Goal: Task Accomplishment & Management: Manage account settings

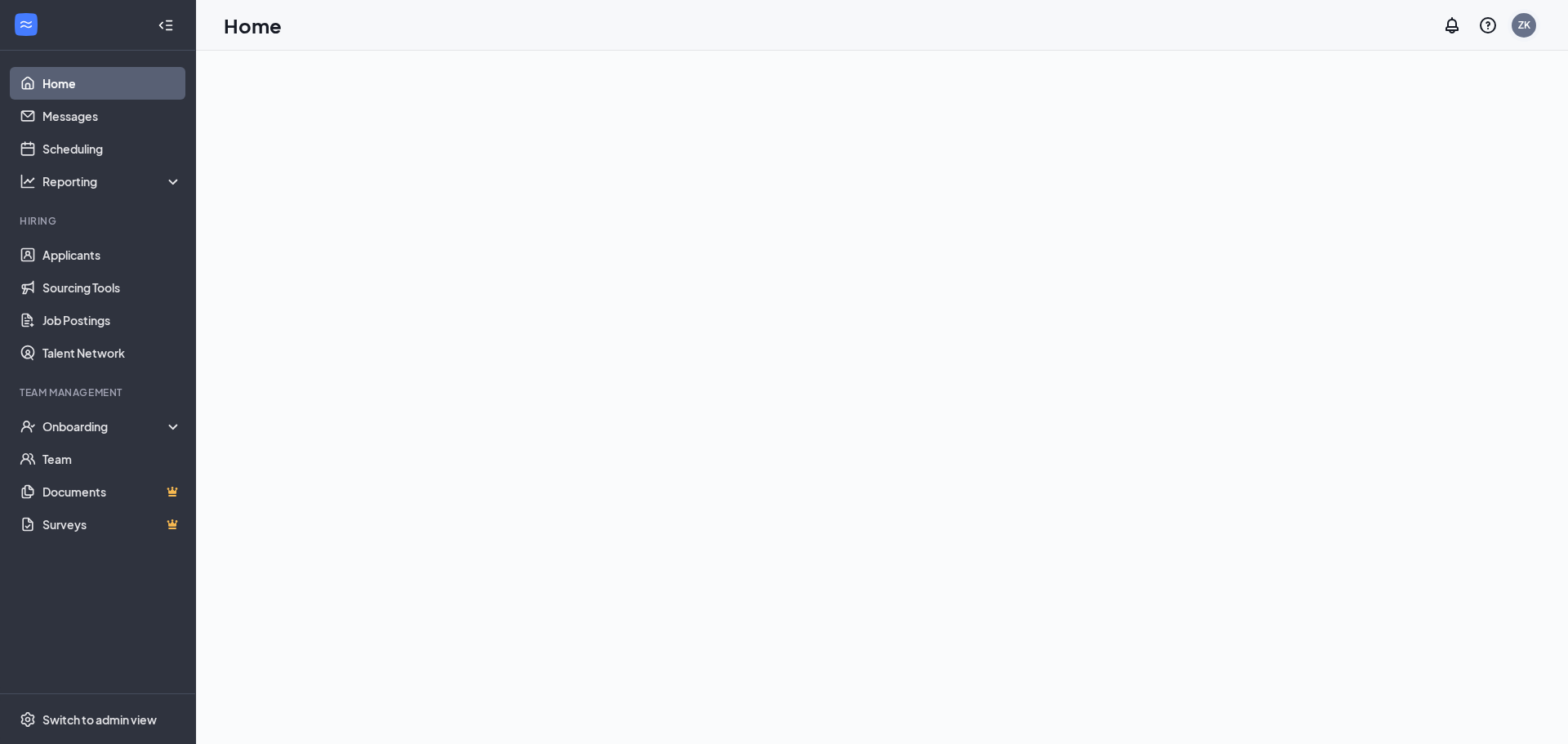
click at [1525, 33] on div "ZK" at bounding box center [1524, 26] width 25 height 25
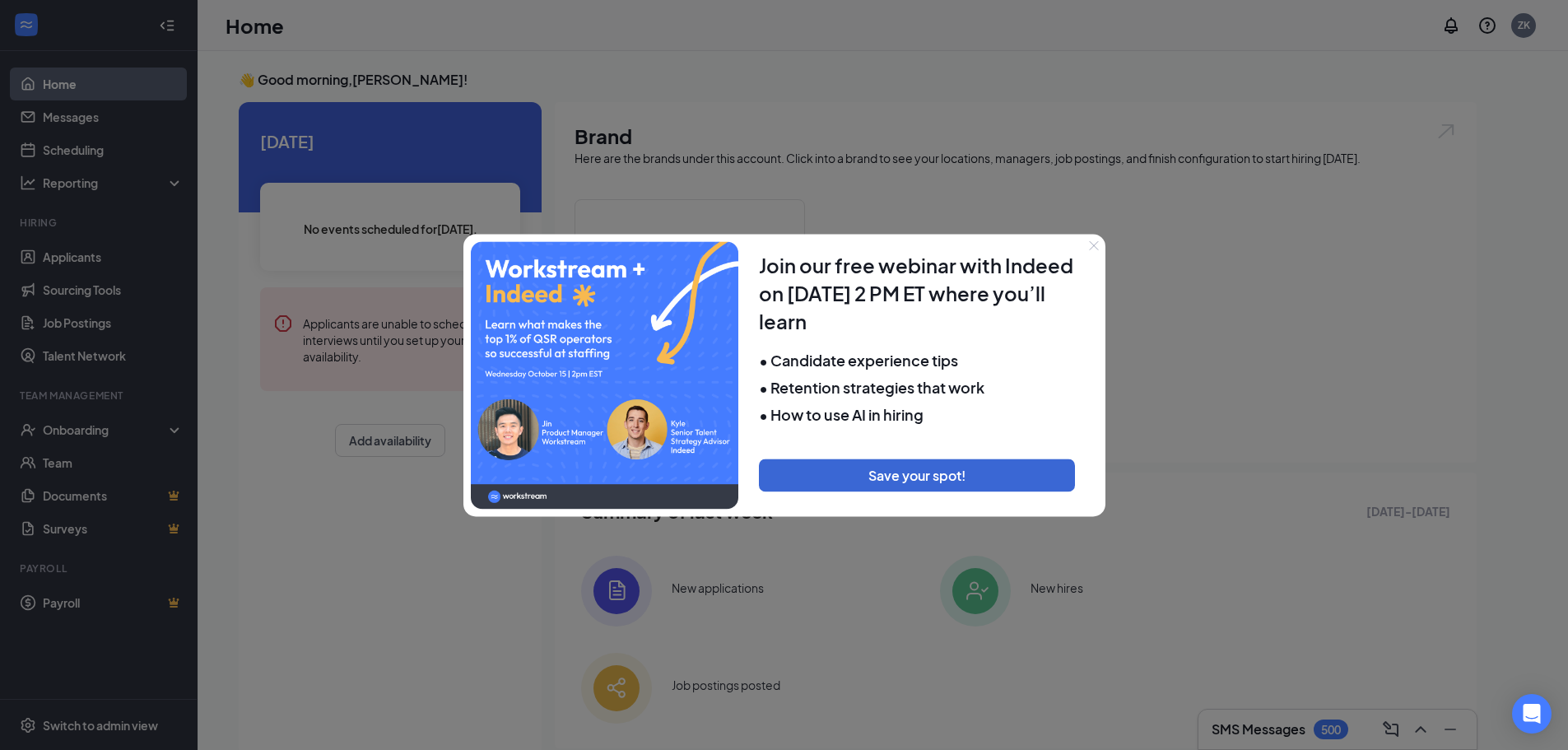
click at [1515, 13] on div at bounding box center [784, 375] width 1568 height 750
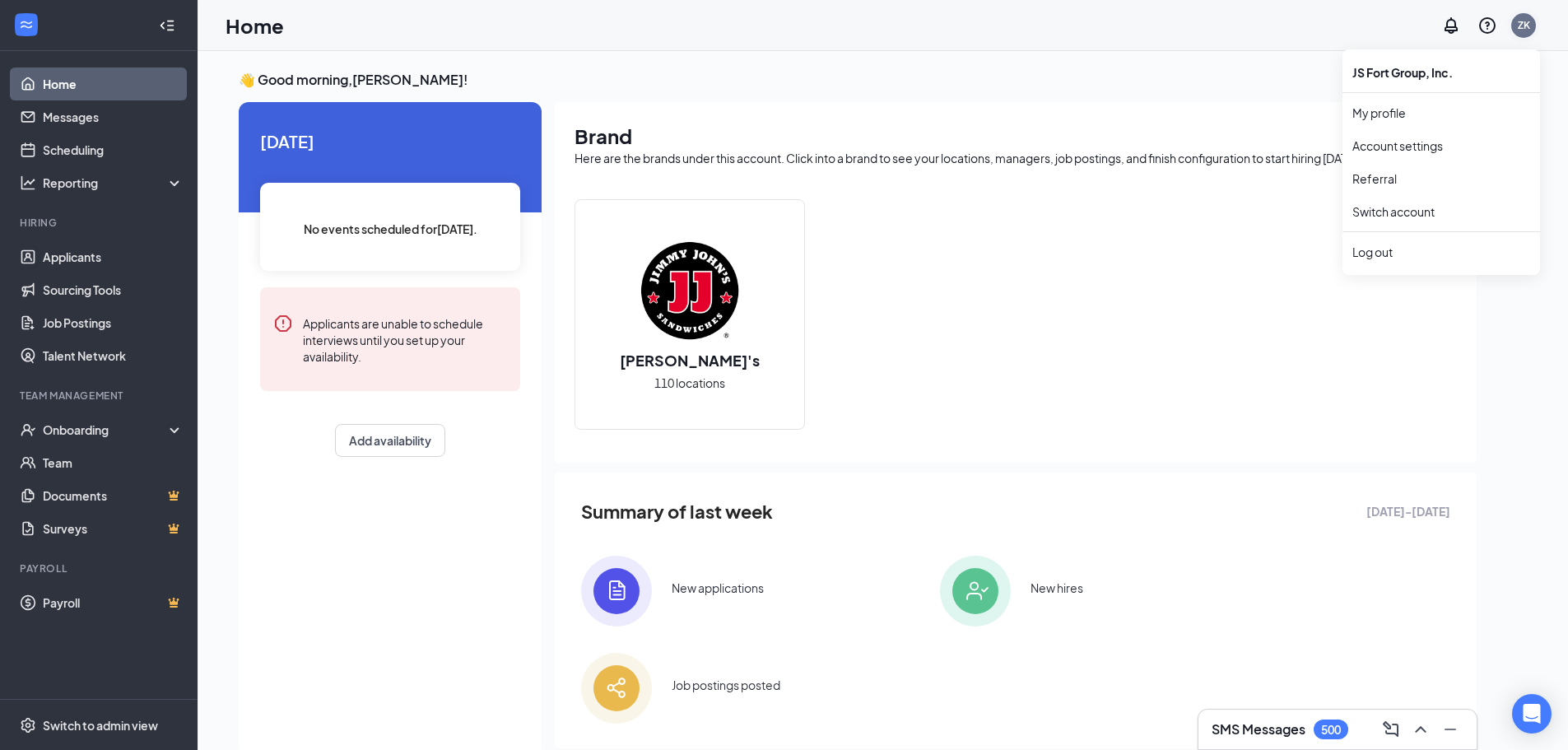
click at [1518, 20] on div "ZK" at bounding box center [1524, 25] width 12 height 14
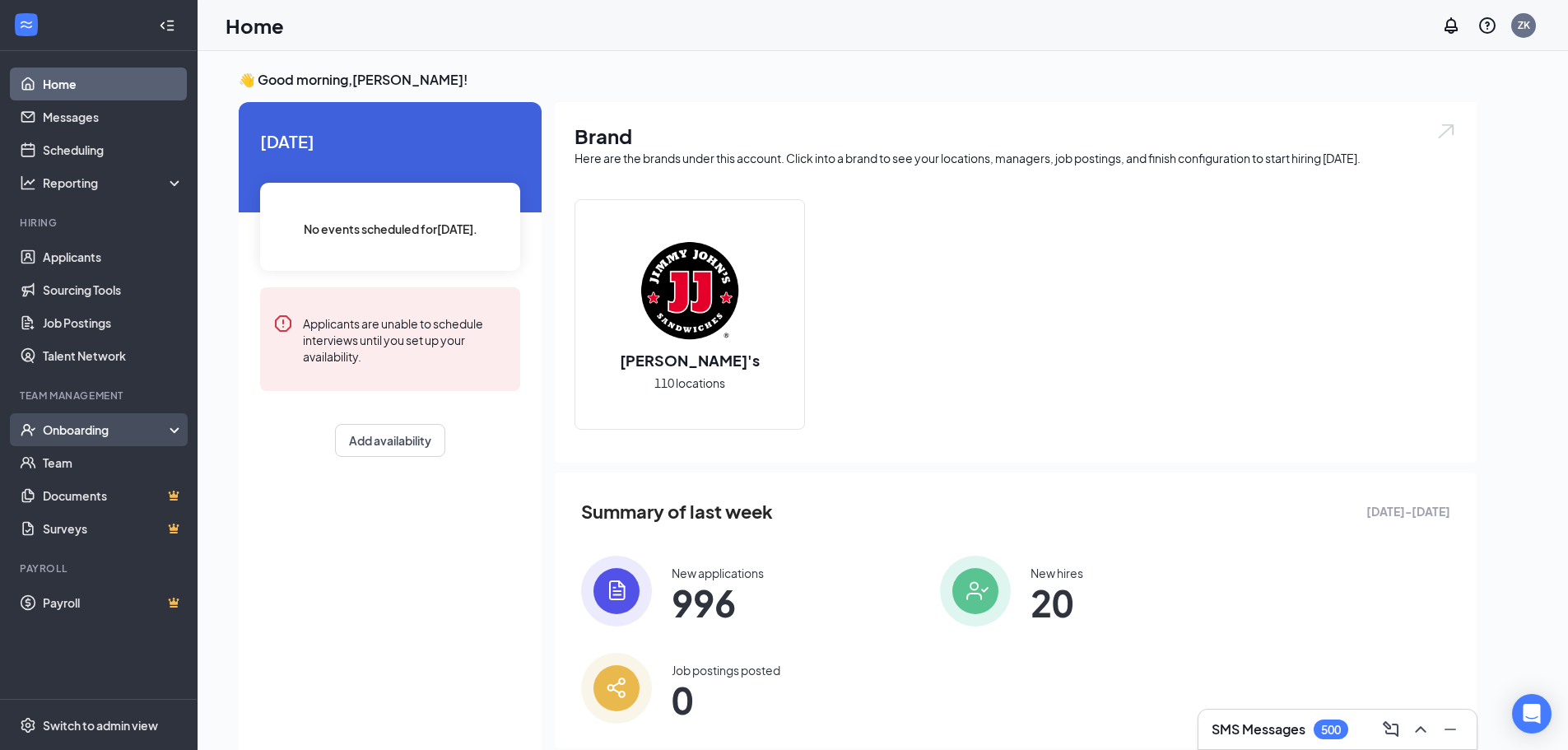
click at [91, 424] on div "Onboarding" at bounding box center [107, 429] width 127 height 16
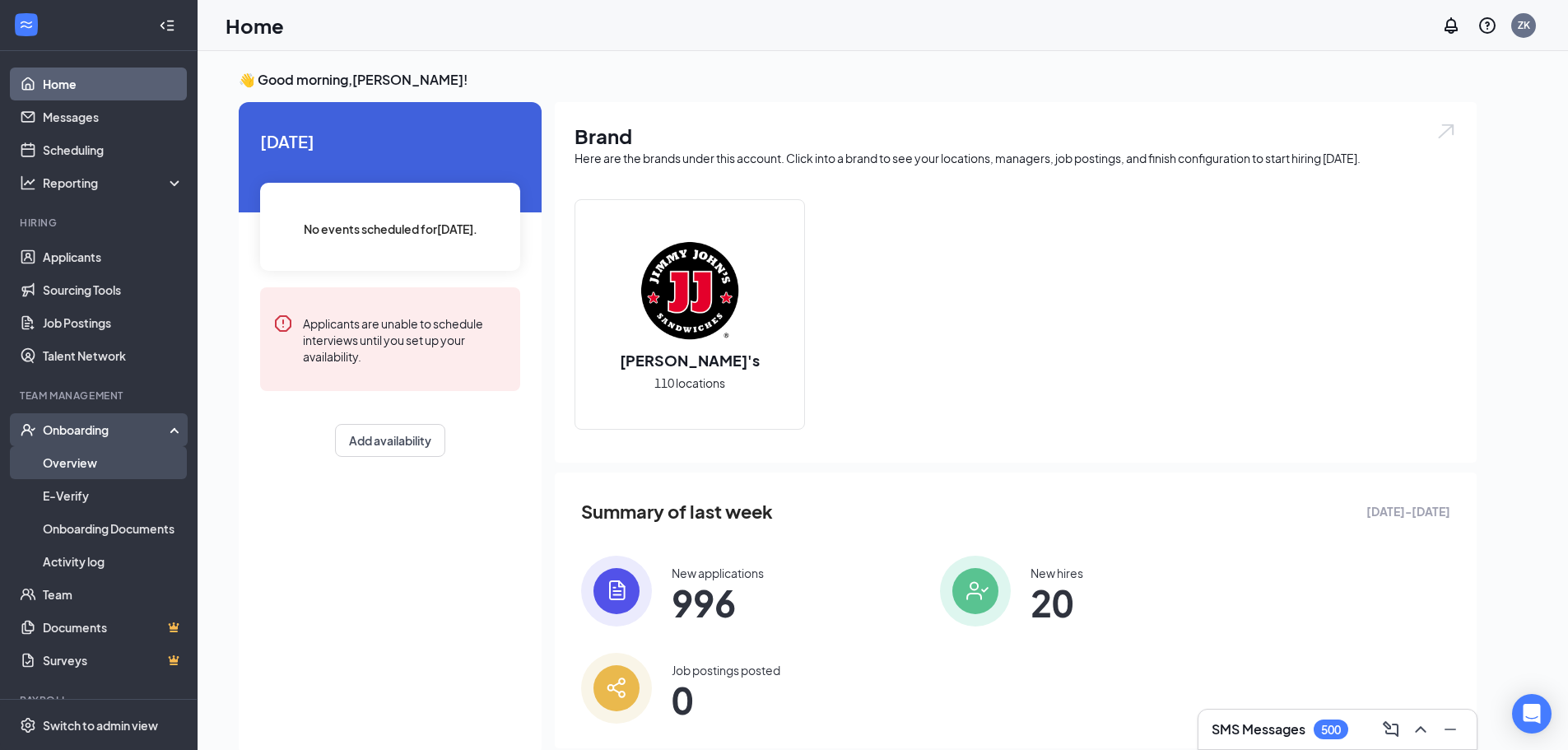
click at [82, 459] on link "Overview" at bounding box center [113, 463] width 141 height 33
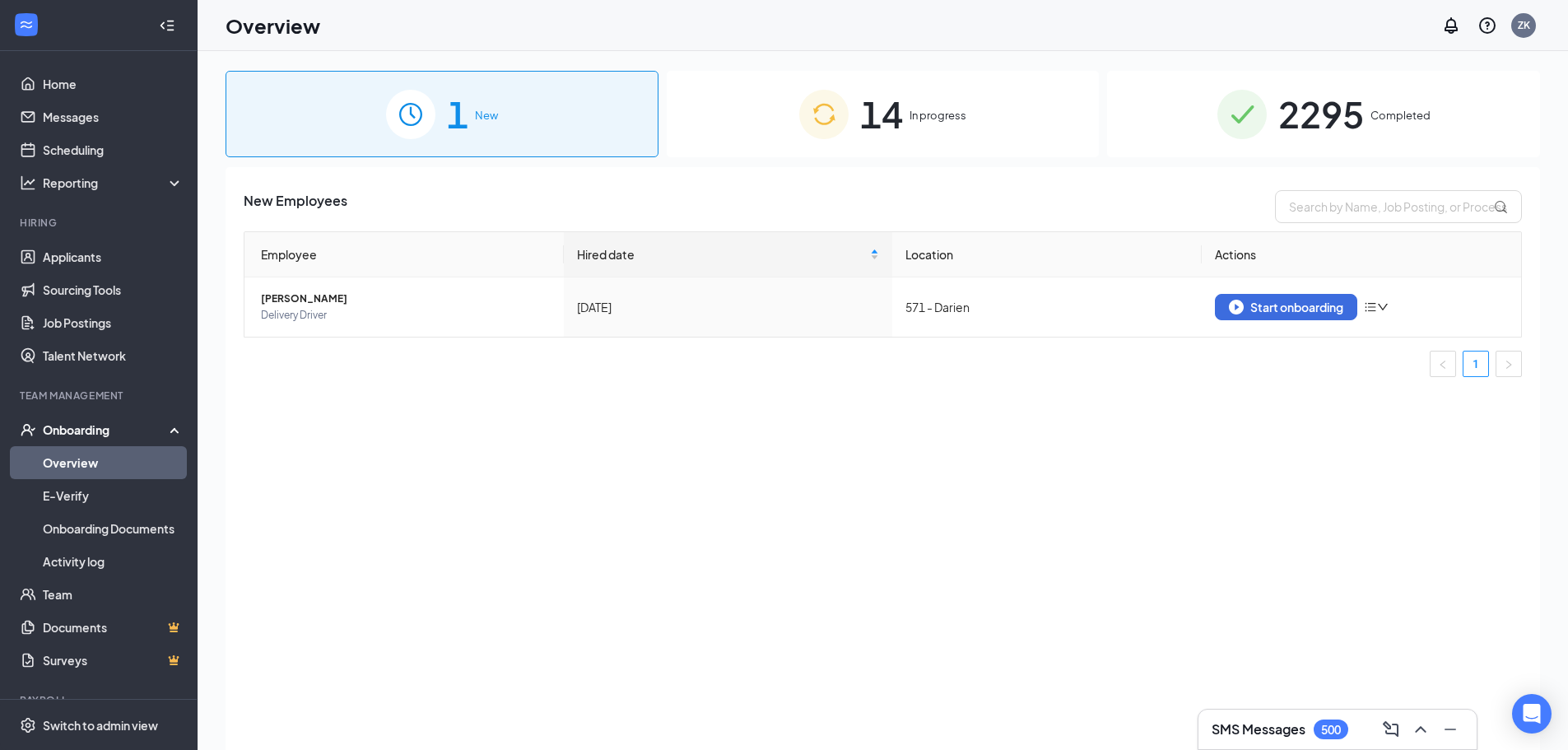
click at [905, 134] on div "14 In progress" at bounding box center [882, 114] width 433 height 86
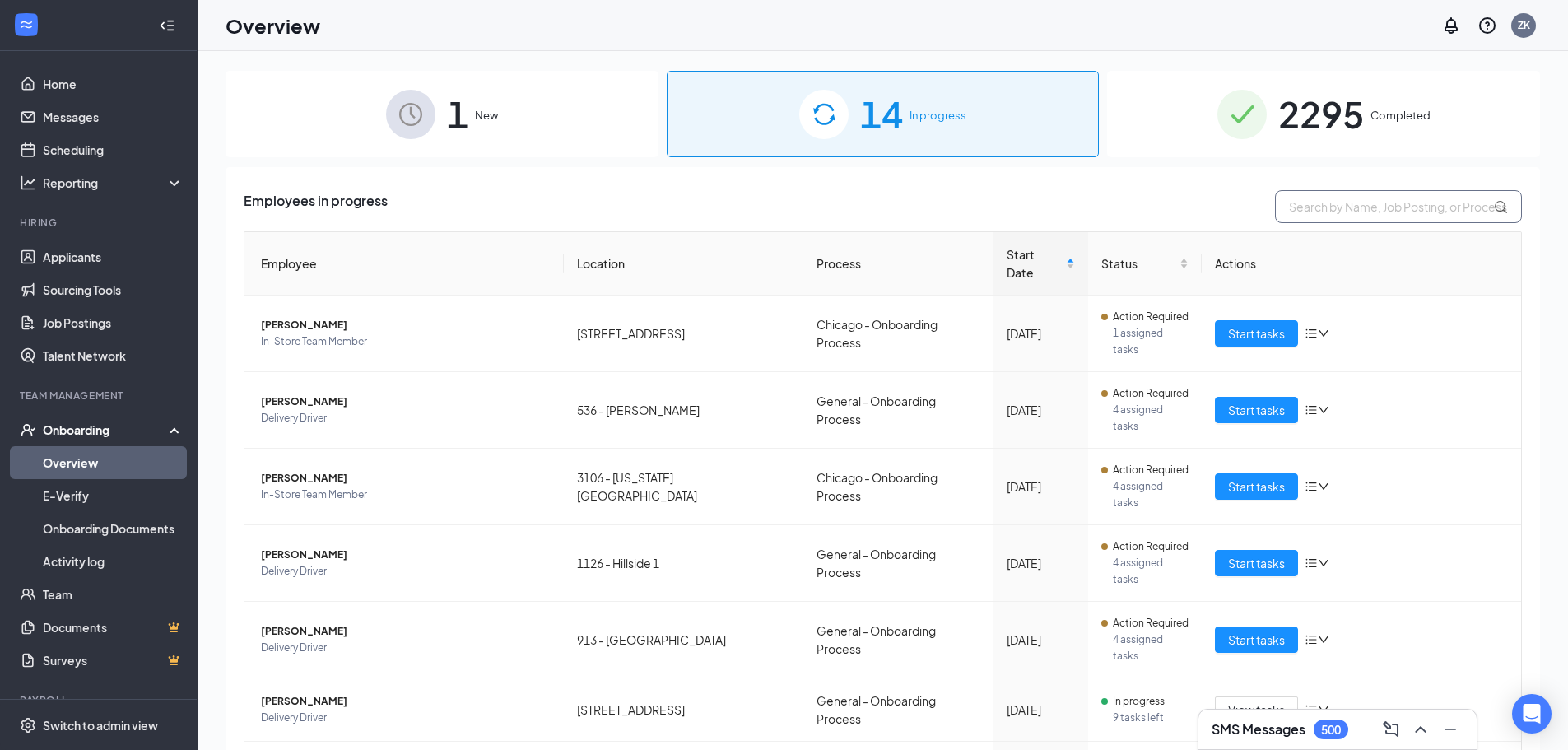
click at [1366, 214] on input "text" at bounding box center [1398, 206] width 247 height 33
paste input "Cyrea Richmond"
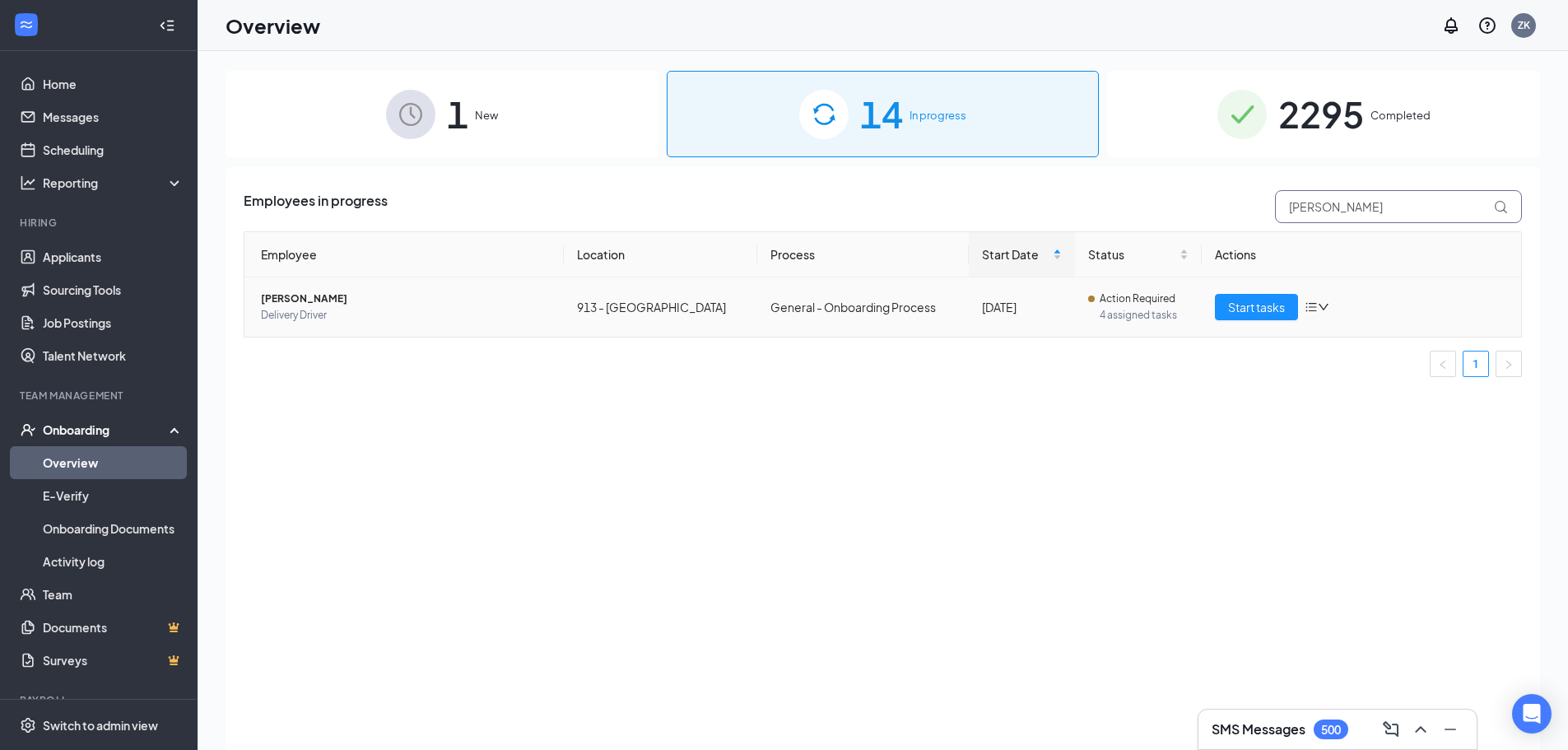
type input "Cyrea Richmond"
click at [1146, 317] on span "4 assigned tasks" at bounding box center [1144, 315] width 89 height 16
click at [1249, 302] on span "Start tasks" at bounding box center [1256, 306] width 57 height 18
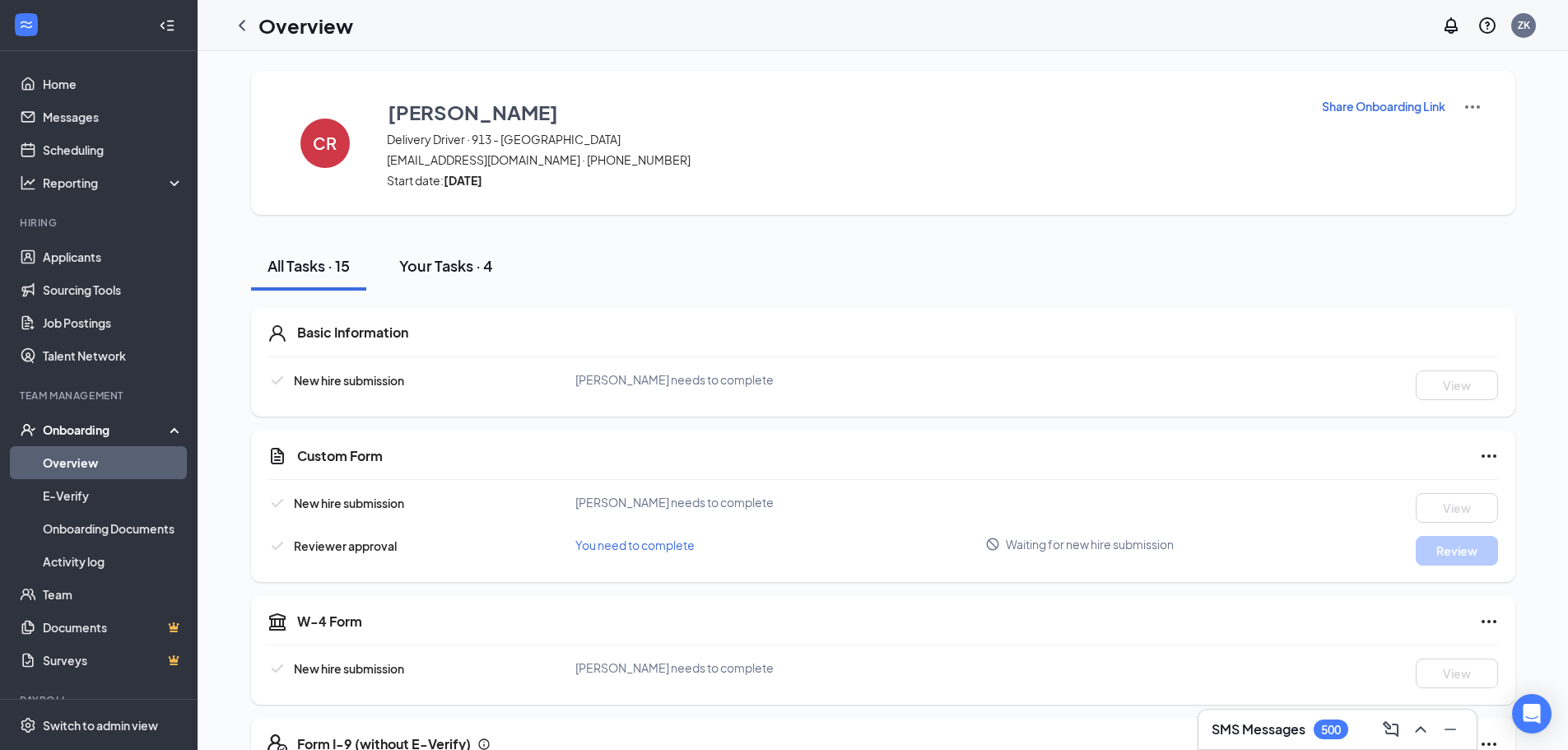
click at [490, 265] on div "Your Tasks · 4" at bounding box center [446, 265] width 94 height 20
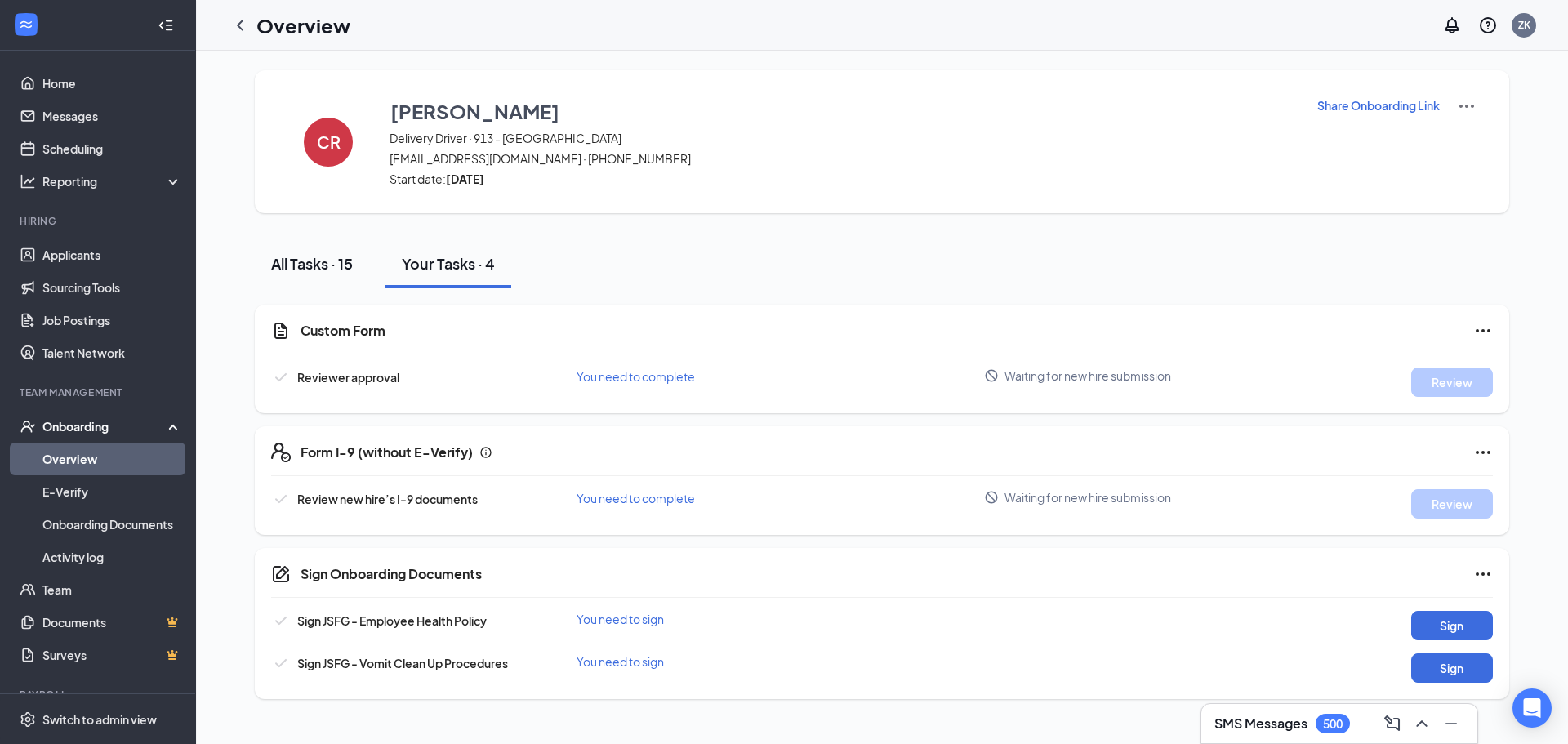
click at [312, 271] on div "All Tasks · 15" at bounding box center [312, 263] width 82 height 20
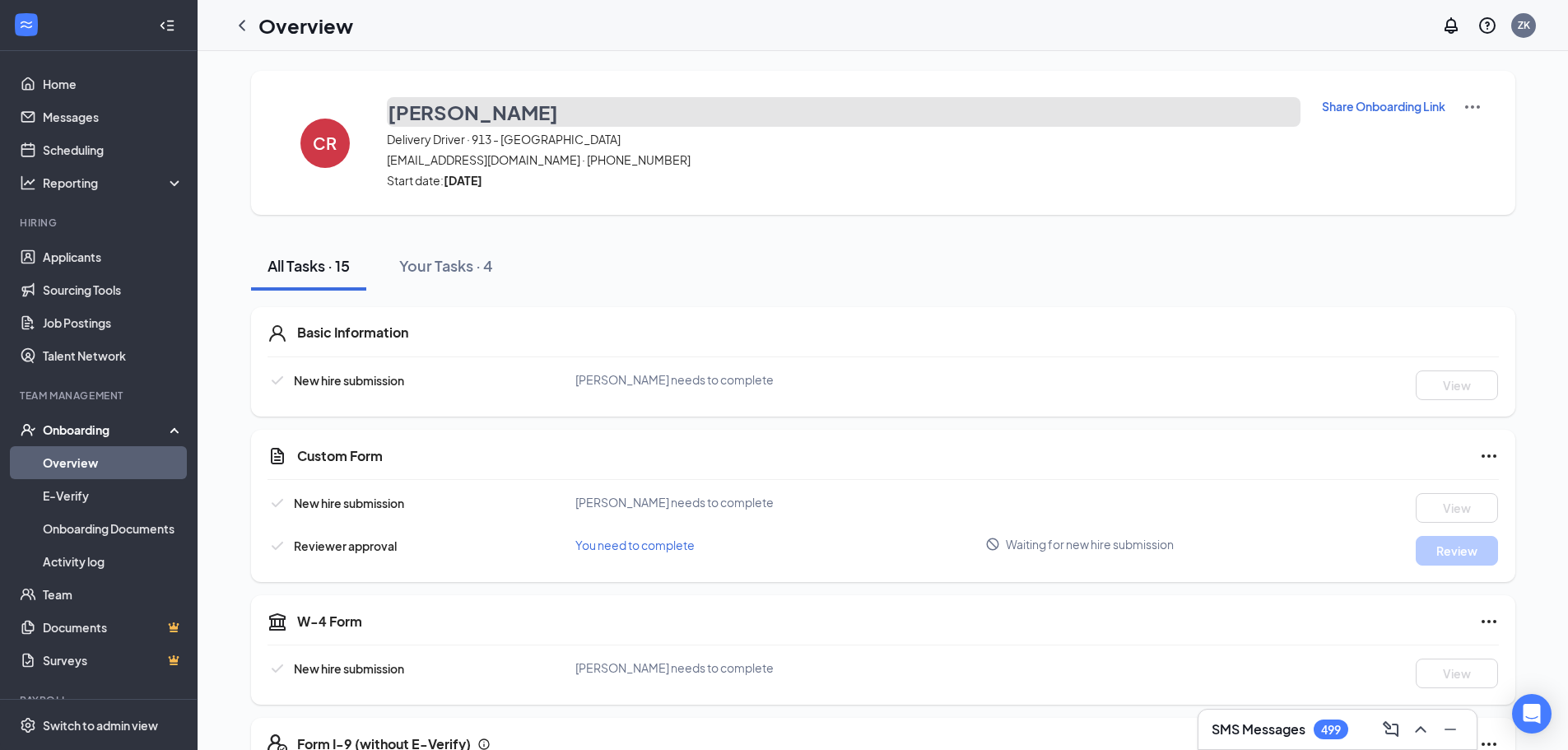
click at [400, 108] on h3 "Cyrea Richmond" at bounding box center [472, 111] width 170 height 28
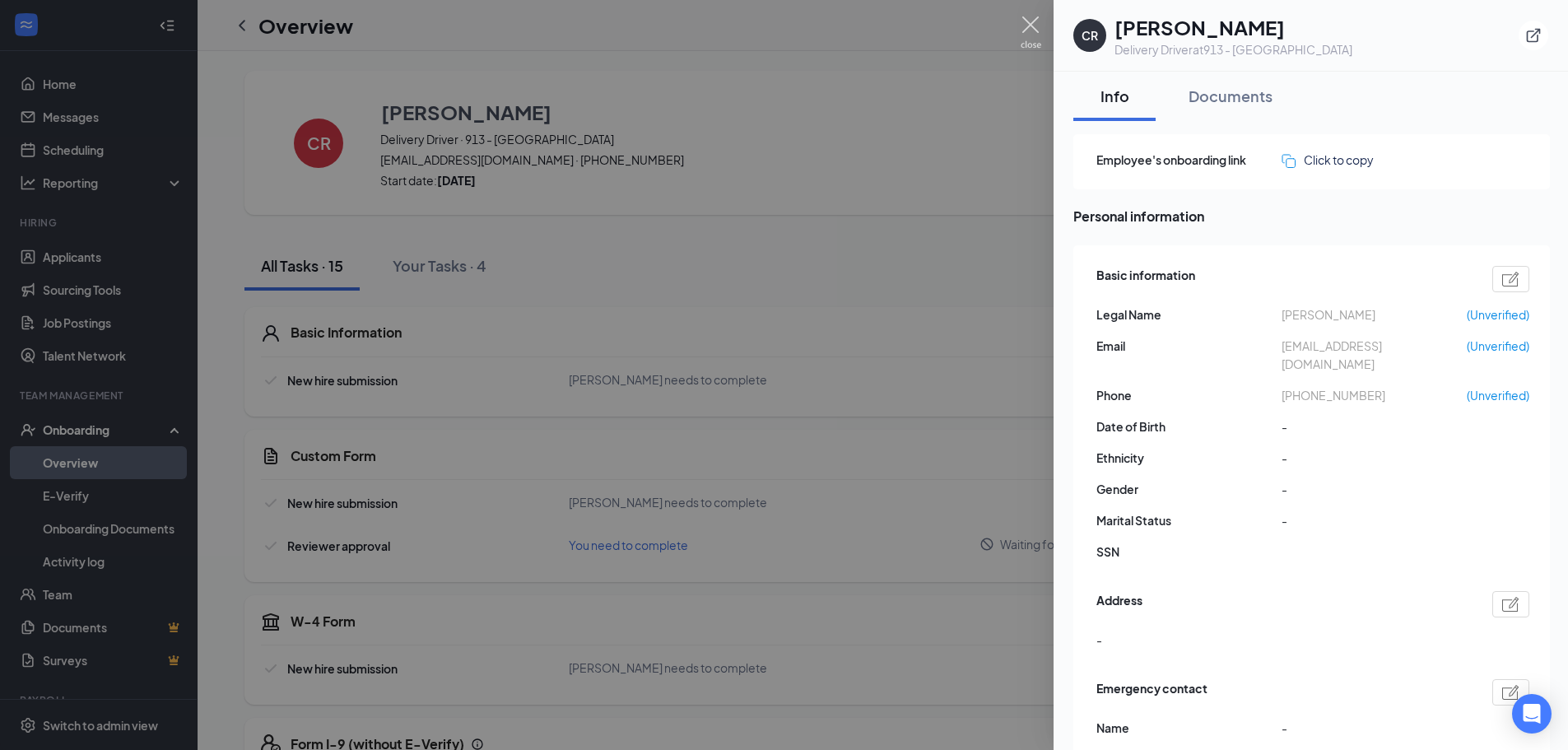
click at [1032, 32] on img at bounding box center [1030, 32] width 20 height 32
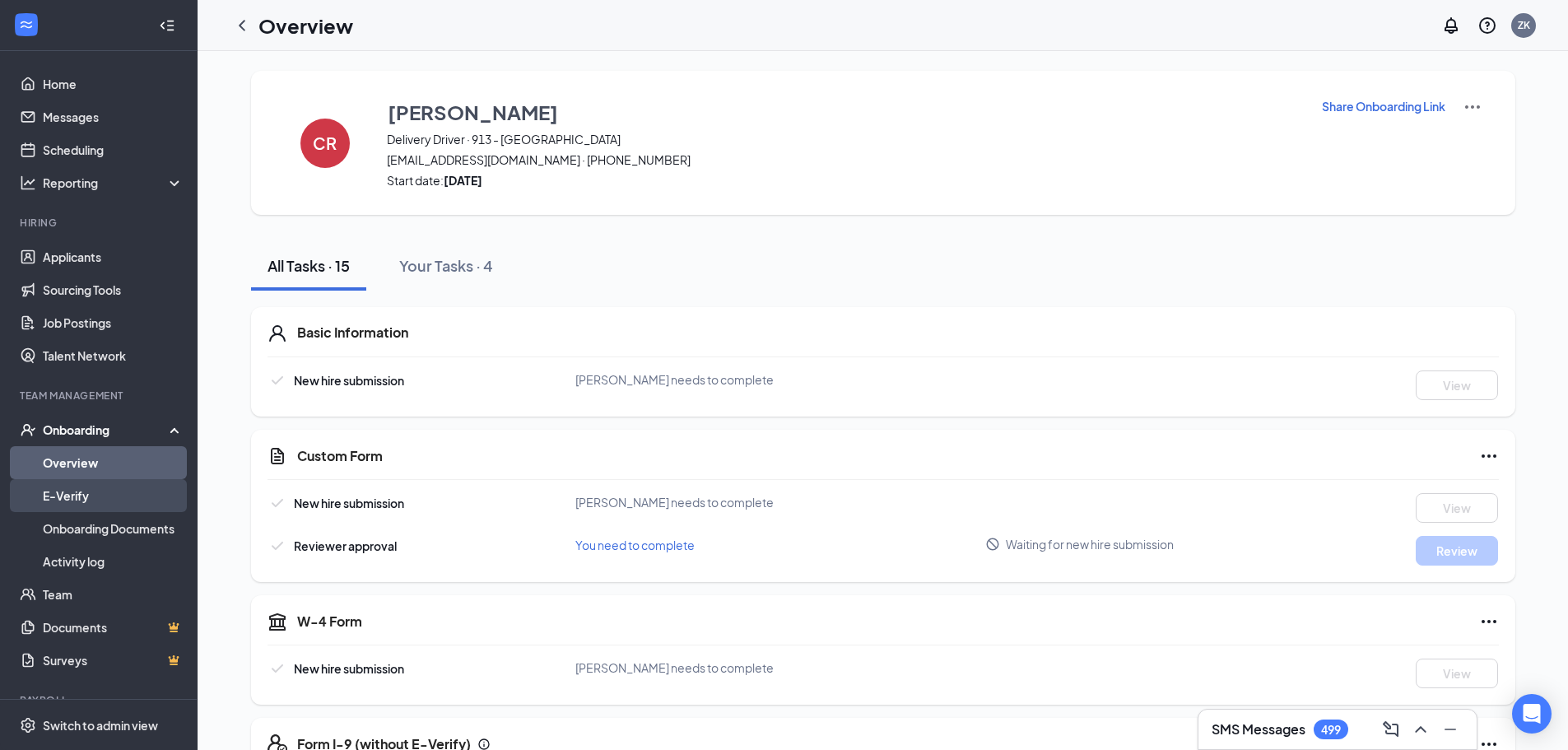
drag, startPoint x: 72, startPoint y: 497, endPoint x: 84, endPoint y: 497, distance: 12.0
click at [72, 497] on link "E-Verify" at bounding box center [113, 496] width 141 height 33
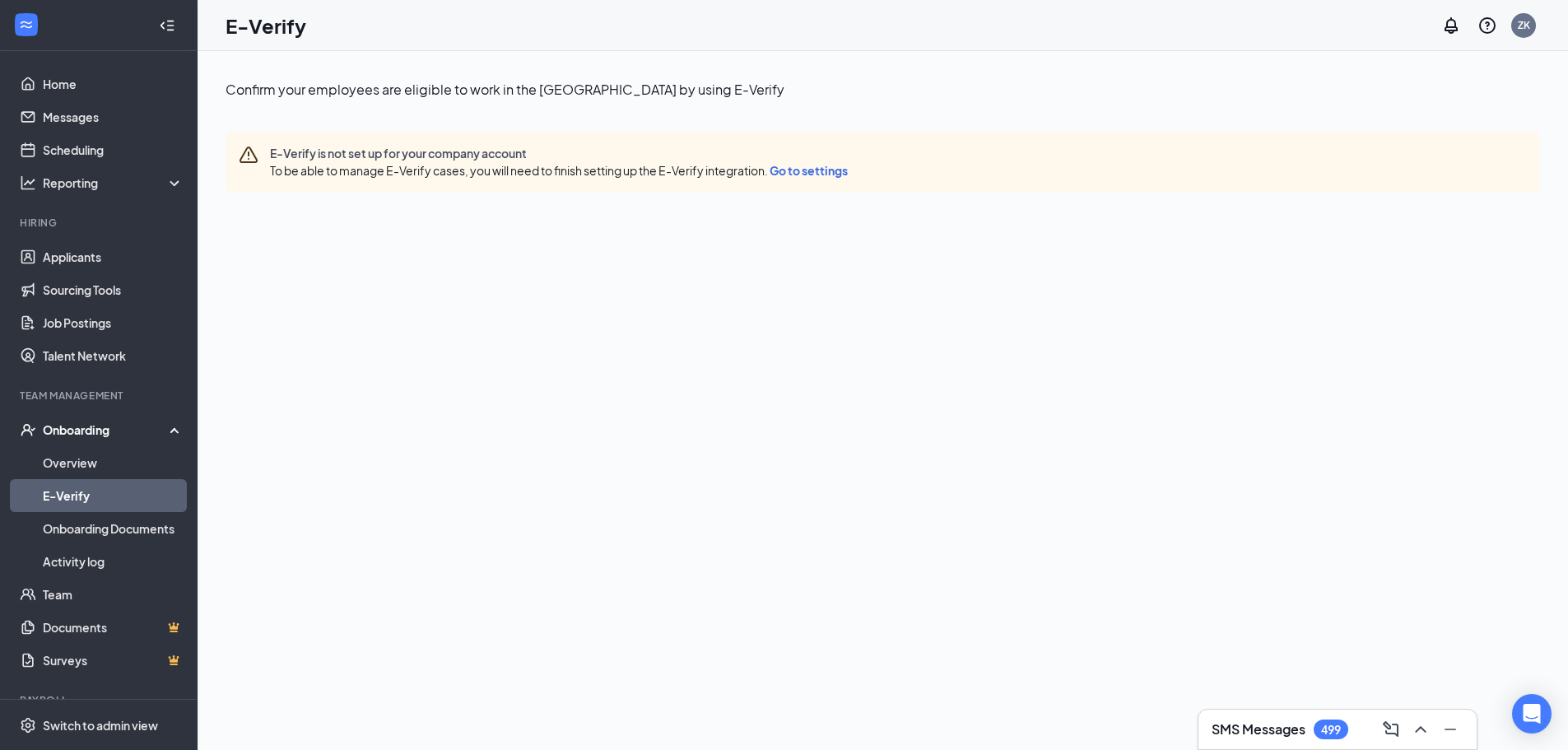
click at [118, 447] on div "Onboarding" at bounding box center [99, 429] width 198 height 33
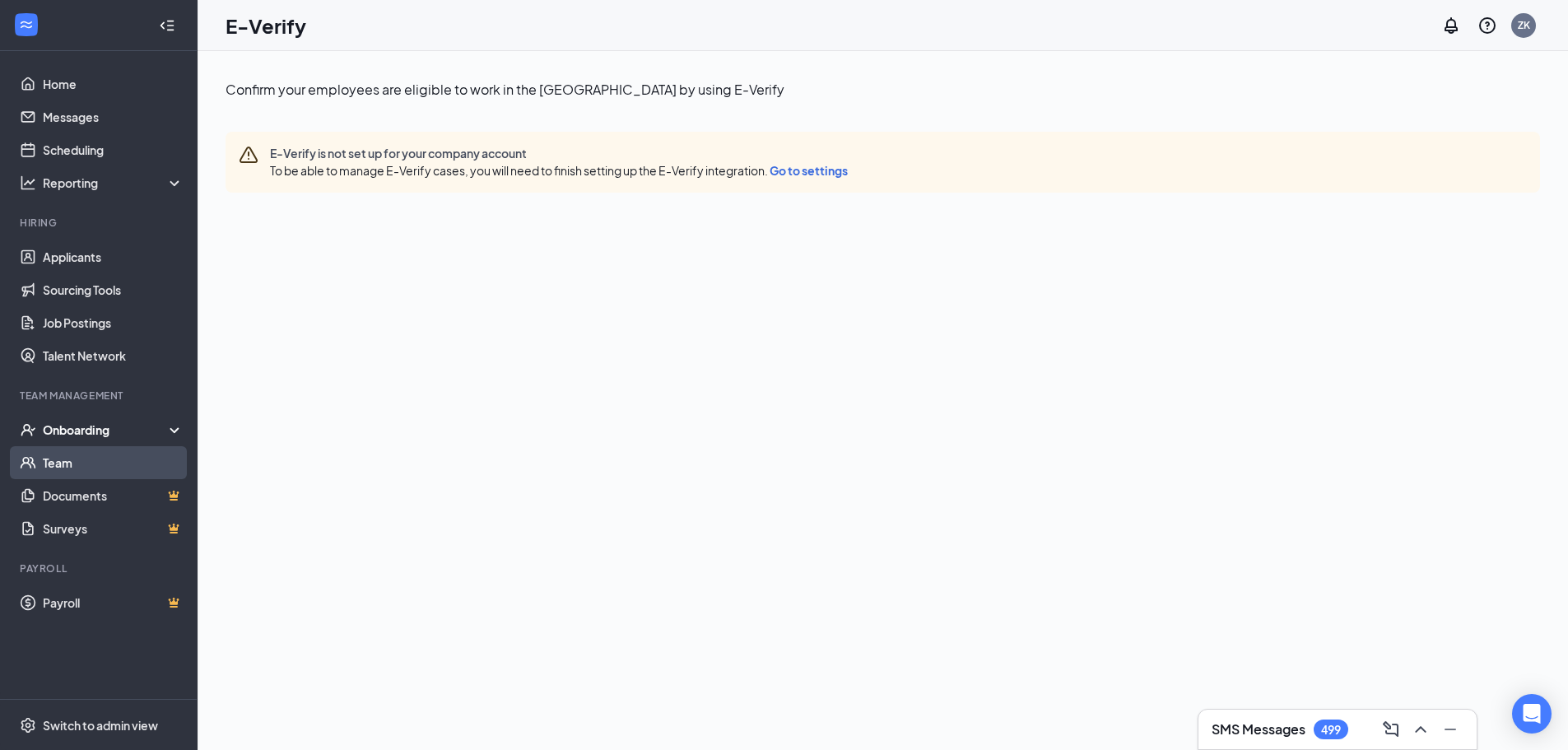
click at [105, 476] on link "Team" at bounding box center [113, 463] width 141 height 33
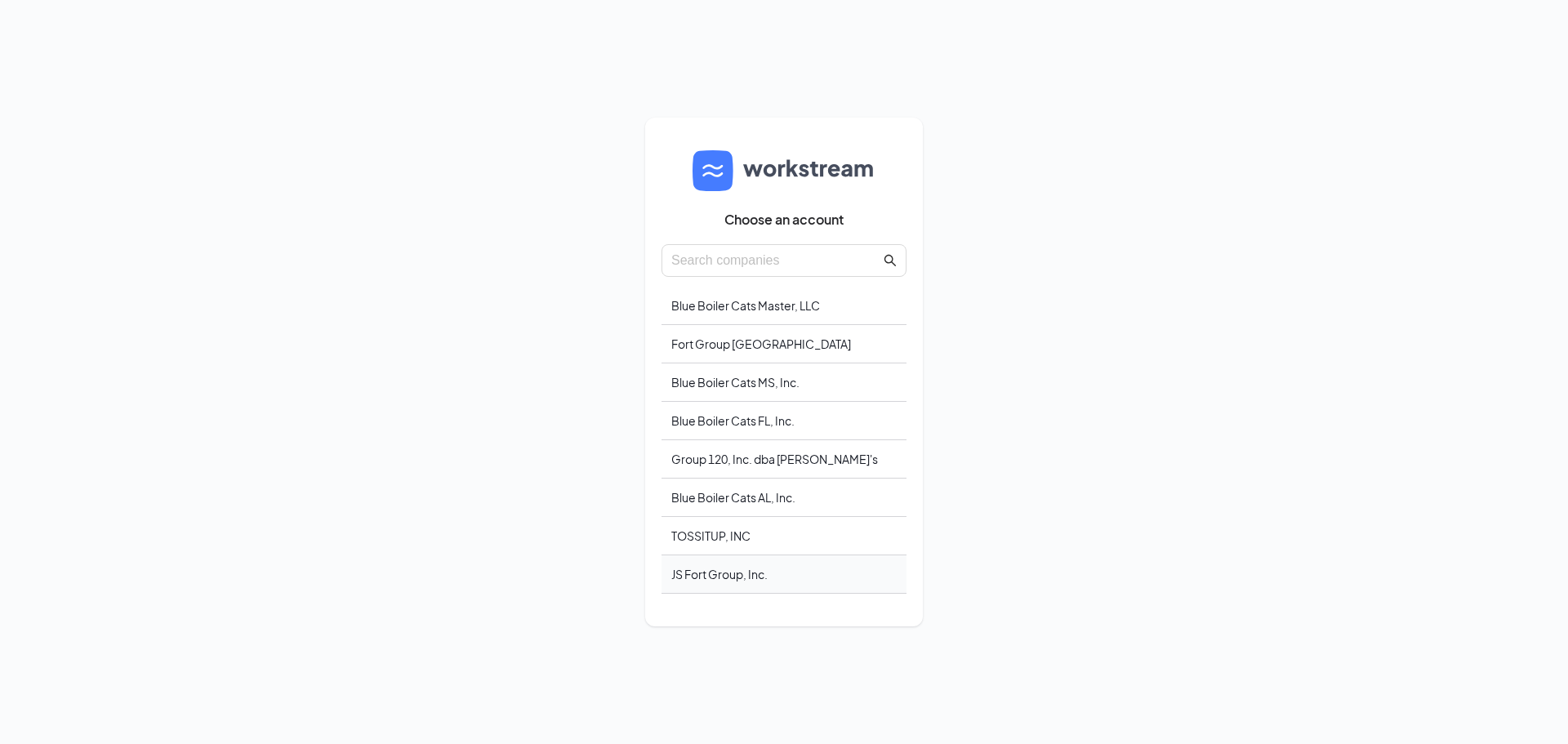
click at [733, 571] on div "JS Fort Group, Inc." at bounding box center [783, 574] width 245 height 38
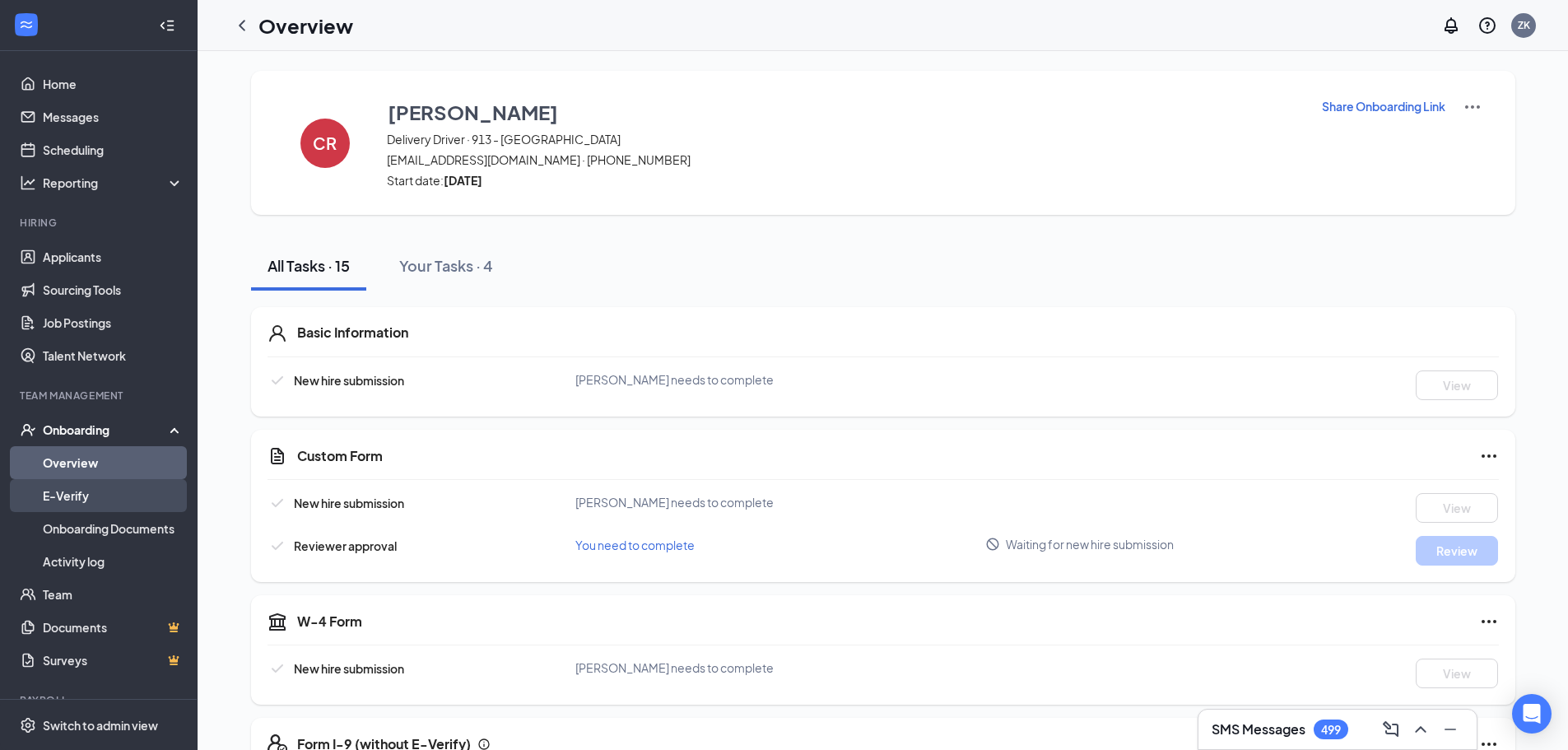
click at [96, 490] on link "E-Verify" at bounding box center [113, 496] width 141 height 33
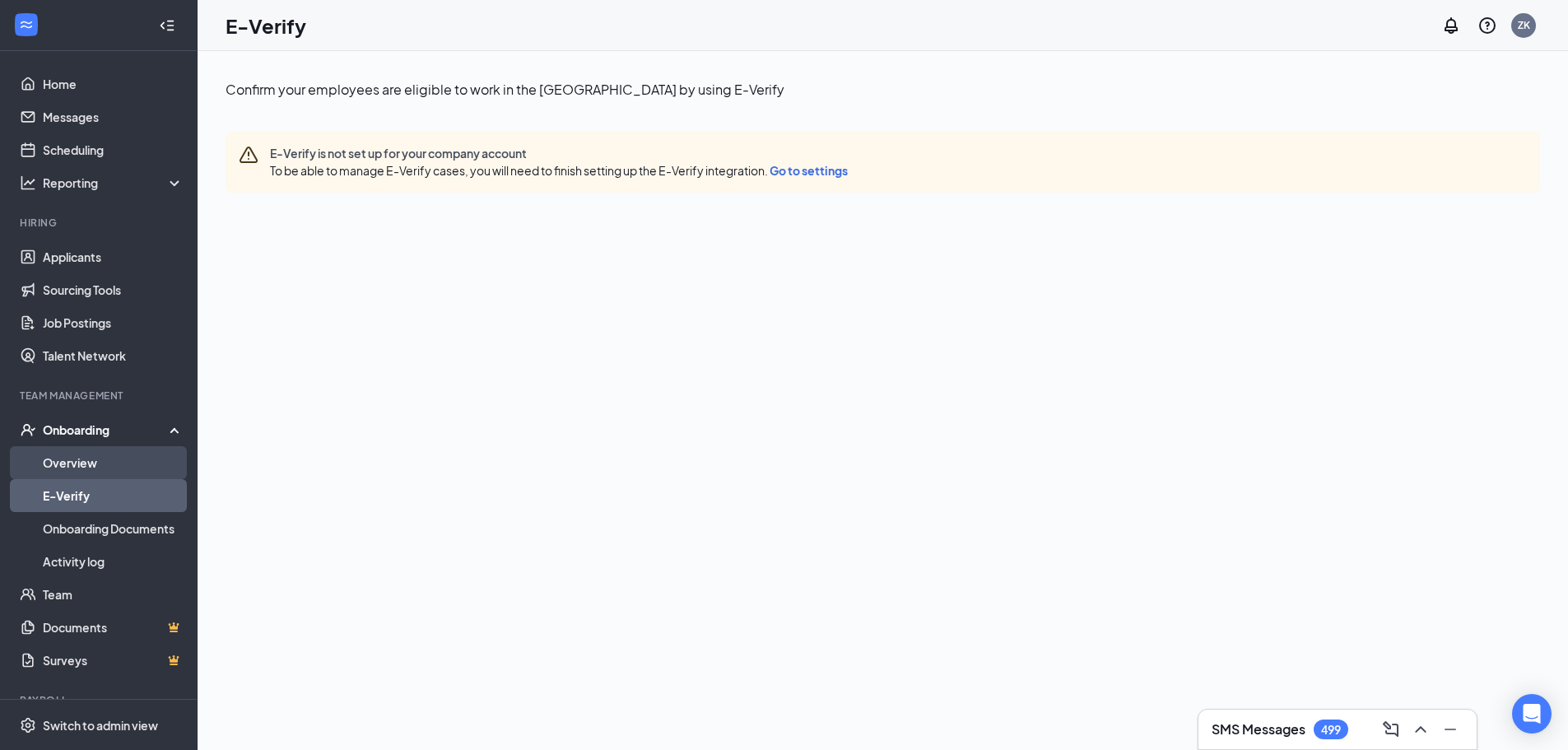
click at [48, 447] on link "Overview" at bounding box center [113, 463] width 141 height 33
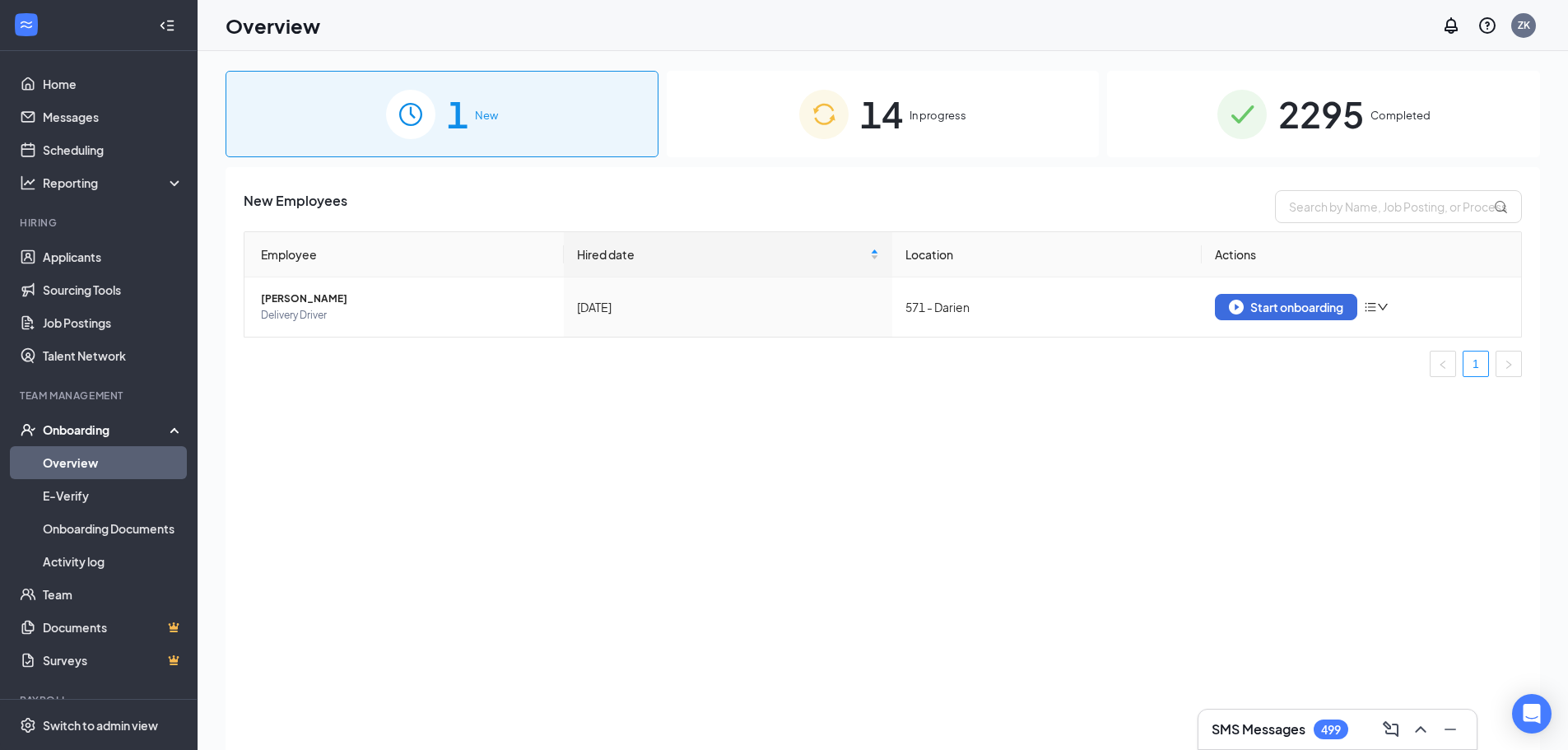
click at [1292, 127] on span "2295" at bounding box center [1320, 113] width 85 height 57
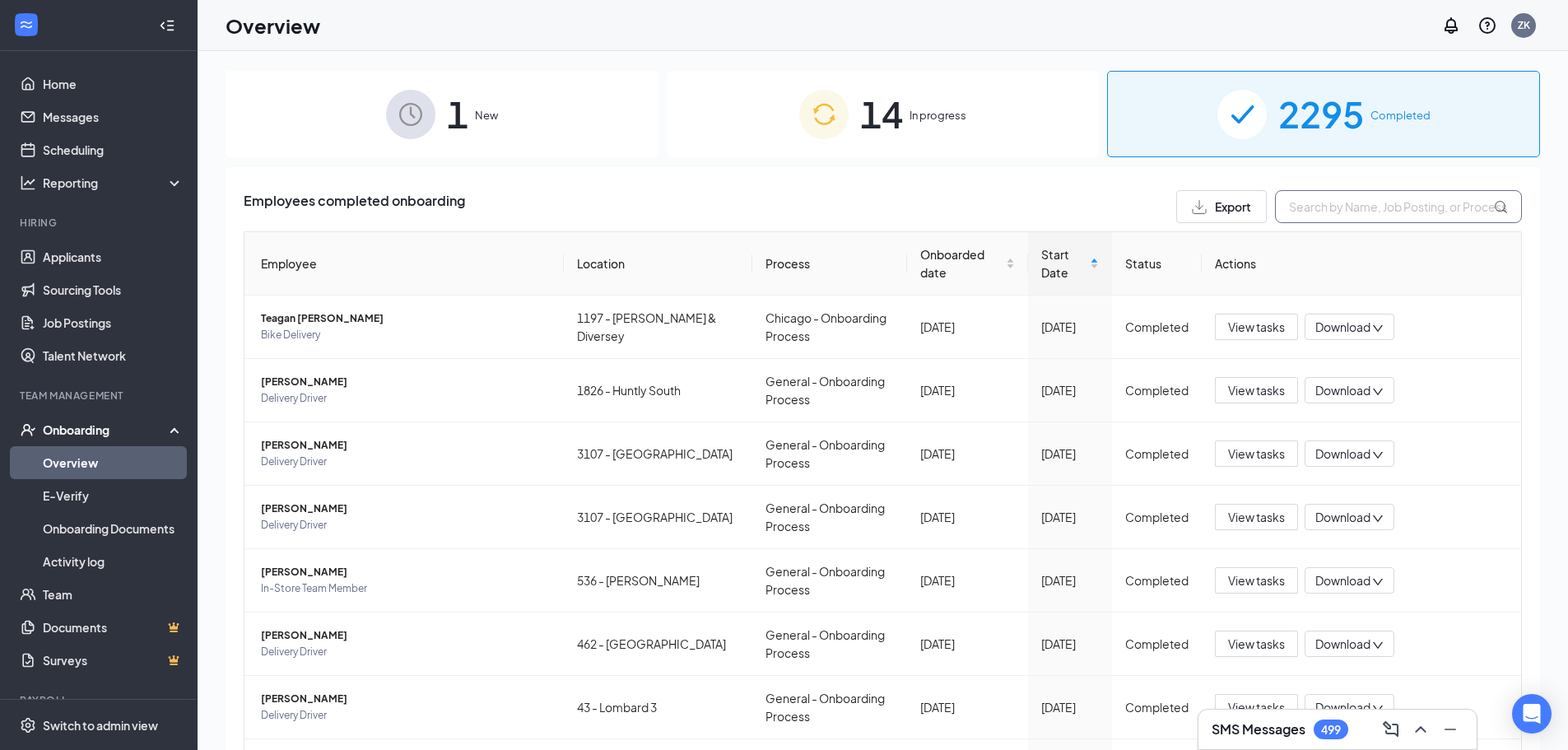
paste input "Cyrea Richmond"
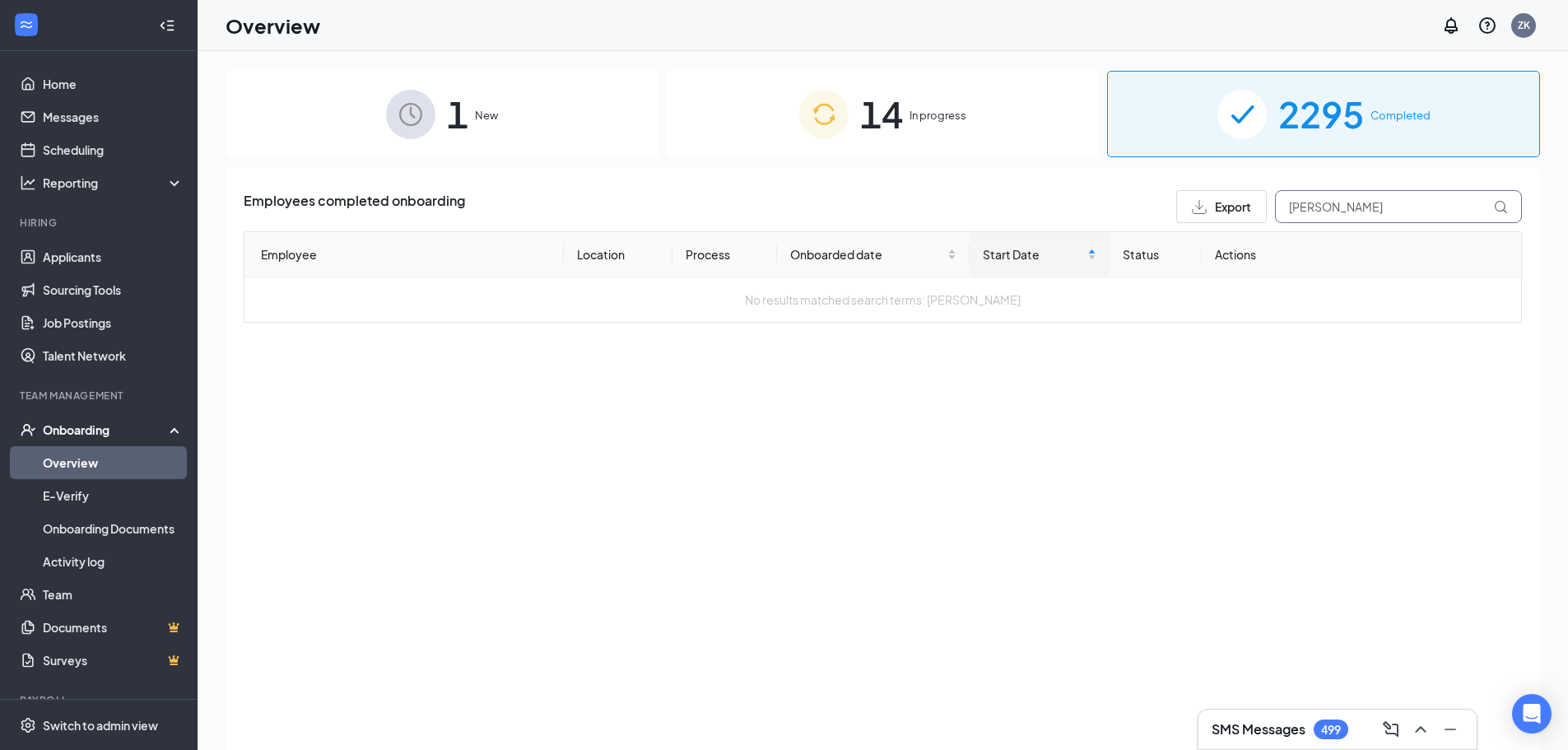
type input "Cyrea Richmond"
click at [910, 137] on div "14 In progress" at bounding box center [882, 114] width 433 height 86
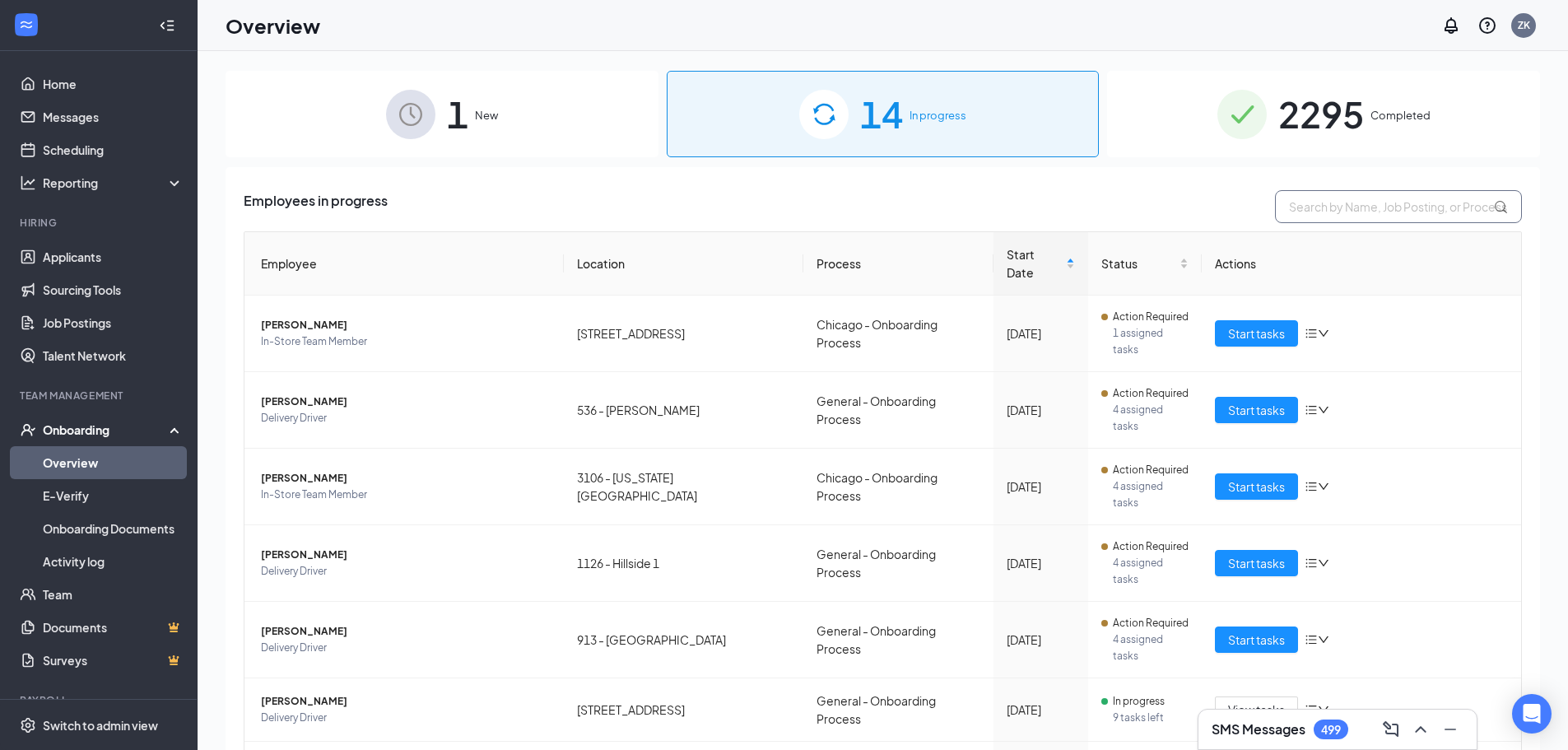
paste input "Cyrea Richmond"
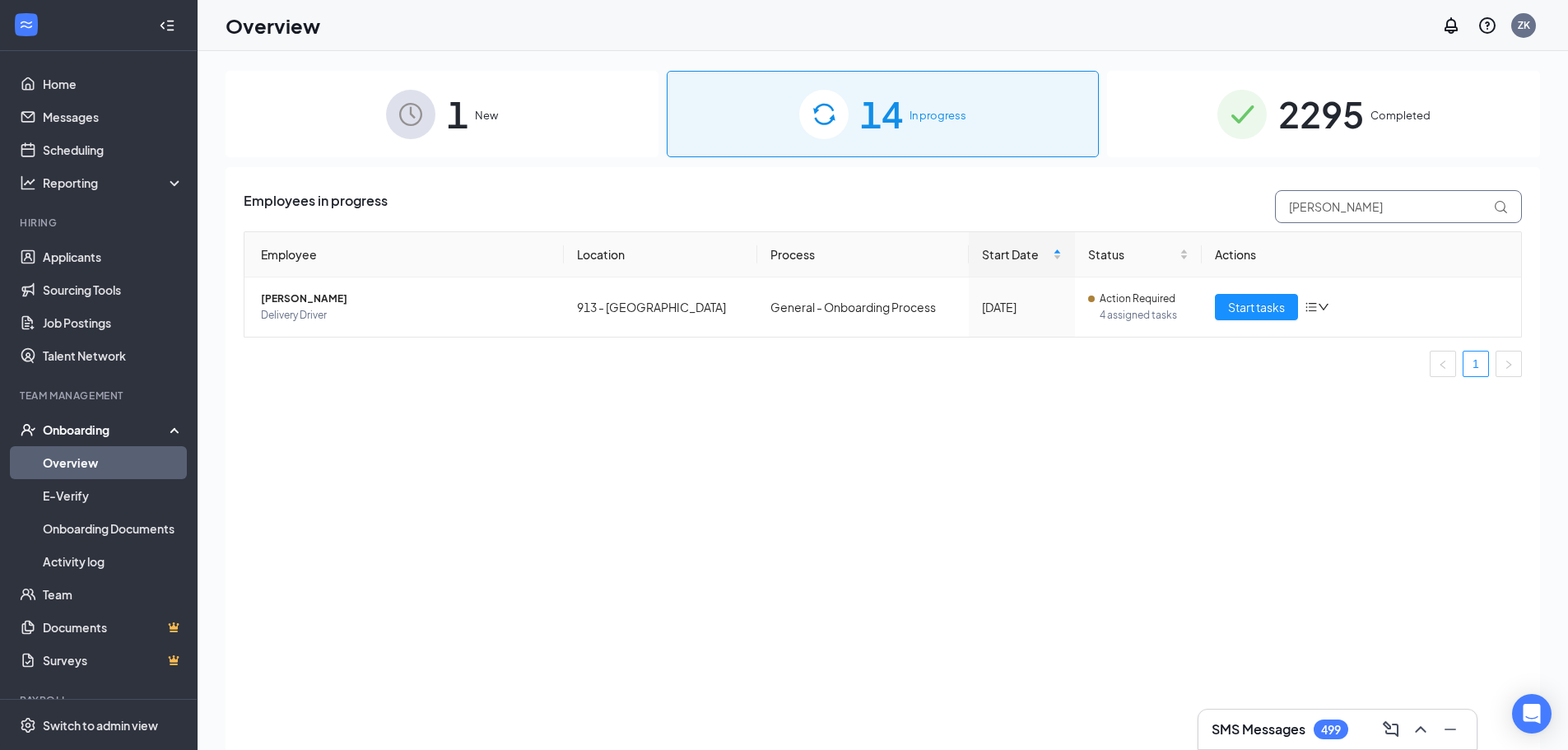
type input "Cyrea Richmond"
click at [1327, 209] on input "Cyrea Richmond" at bounding box center [1398, 206] width 247 height 33
drag, startPoint x: 1454, startPoint y: 201, endPoint x: 710, endPoint y: 222, distance: 744.3
click at [710, 222] on div "Employees in progress Cyrea Richmond" at bounding box center [882, 206] width 1278 height 33
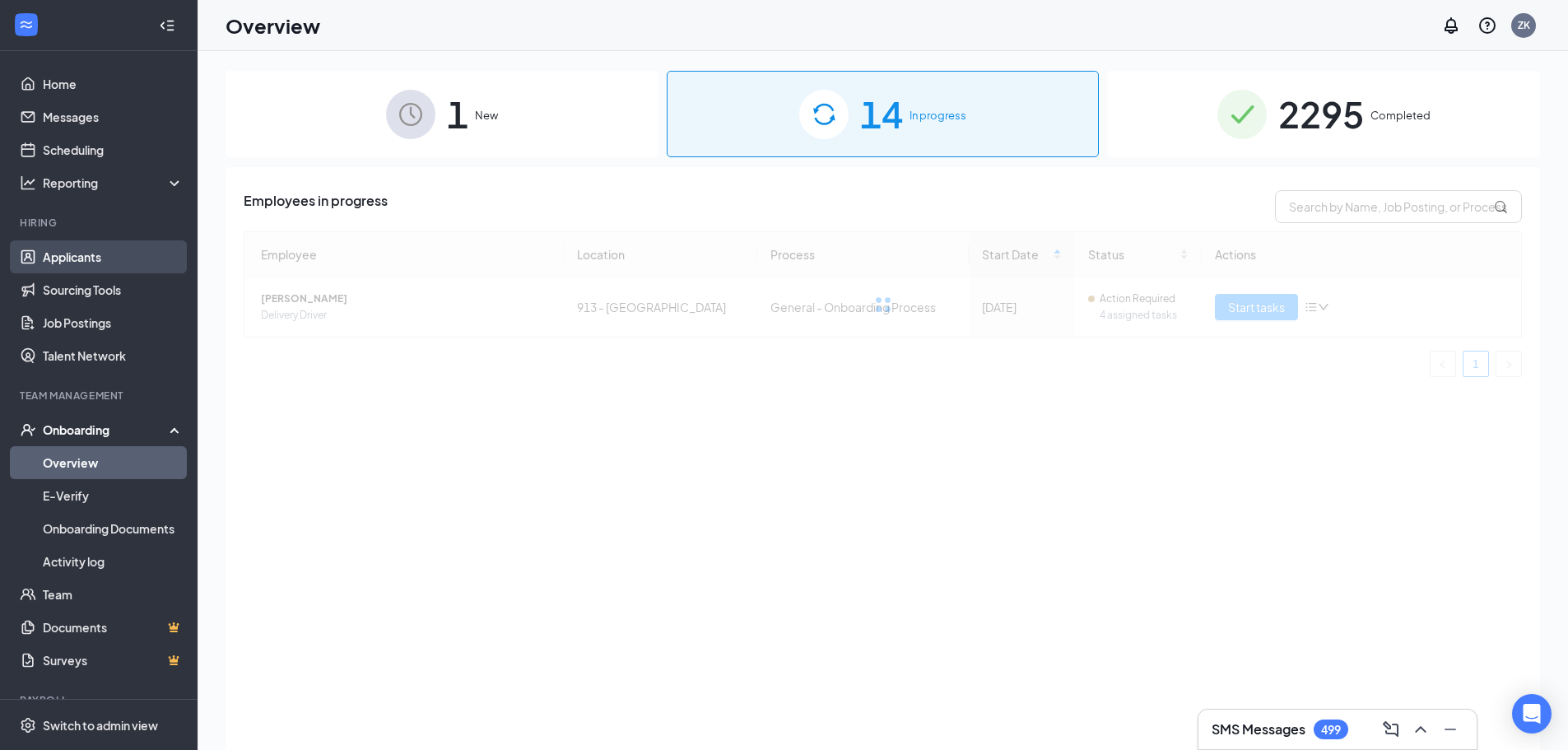
click at [109, 254] on link "Applicants" at bounding box center [113, 256] width 141 height 33
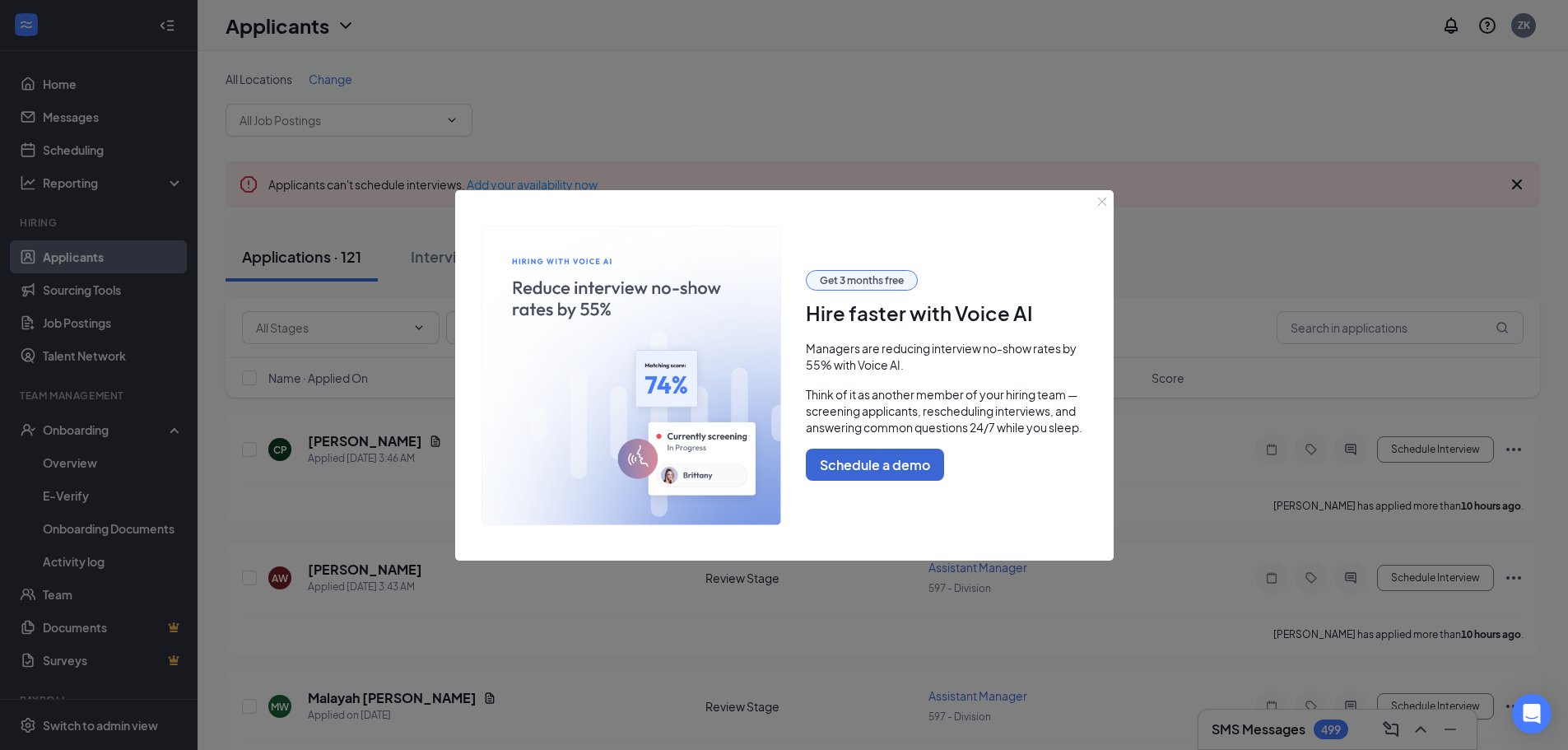
click at [1096, 205] on button "Close" at bounding box center [1102, 202] width 23 height 23
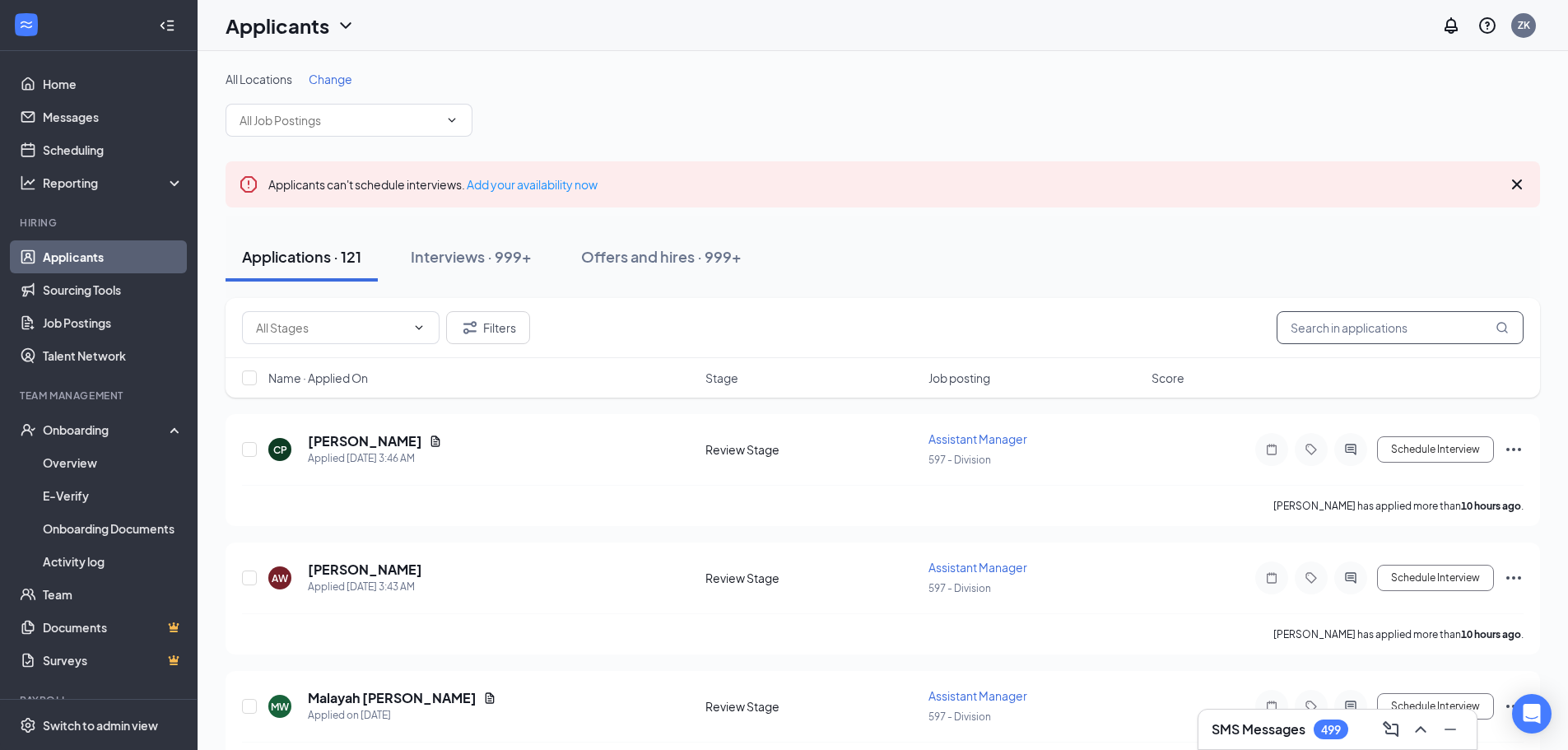
click at [1383, 331] on input "text" at bounding box center [1399, 327] width 247 height 33
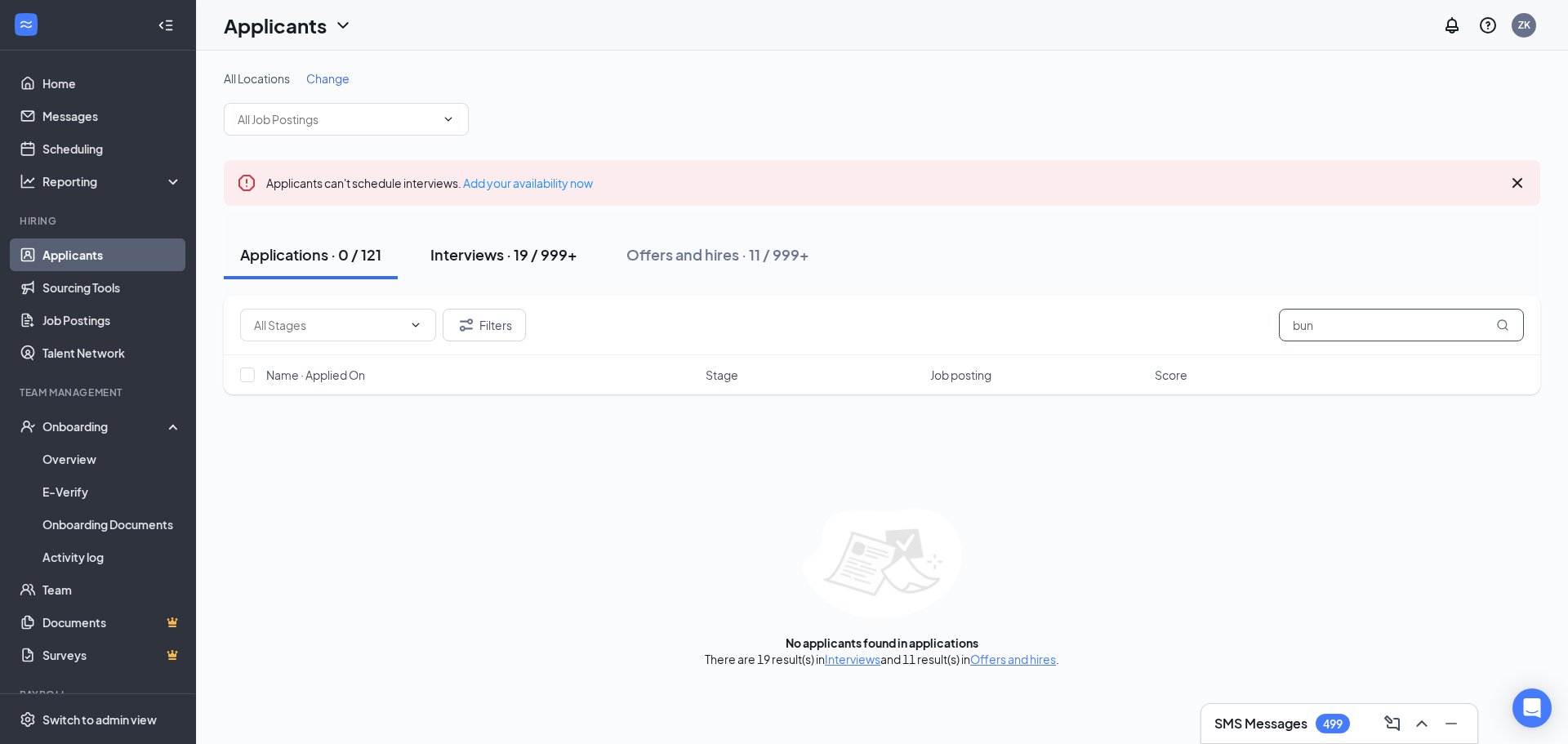
type input "bun"
click at [475, 252] on div "Interviews · 19 / 999+" at bounding box center [504, 253] width 147 height 20
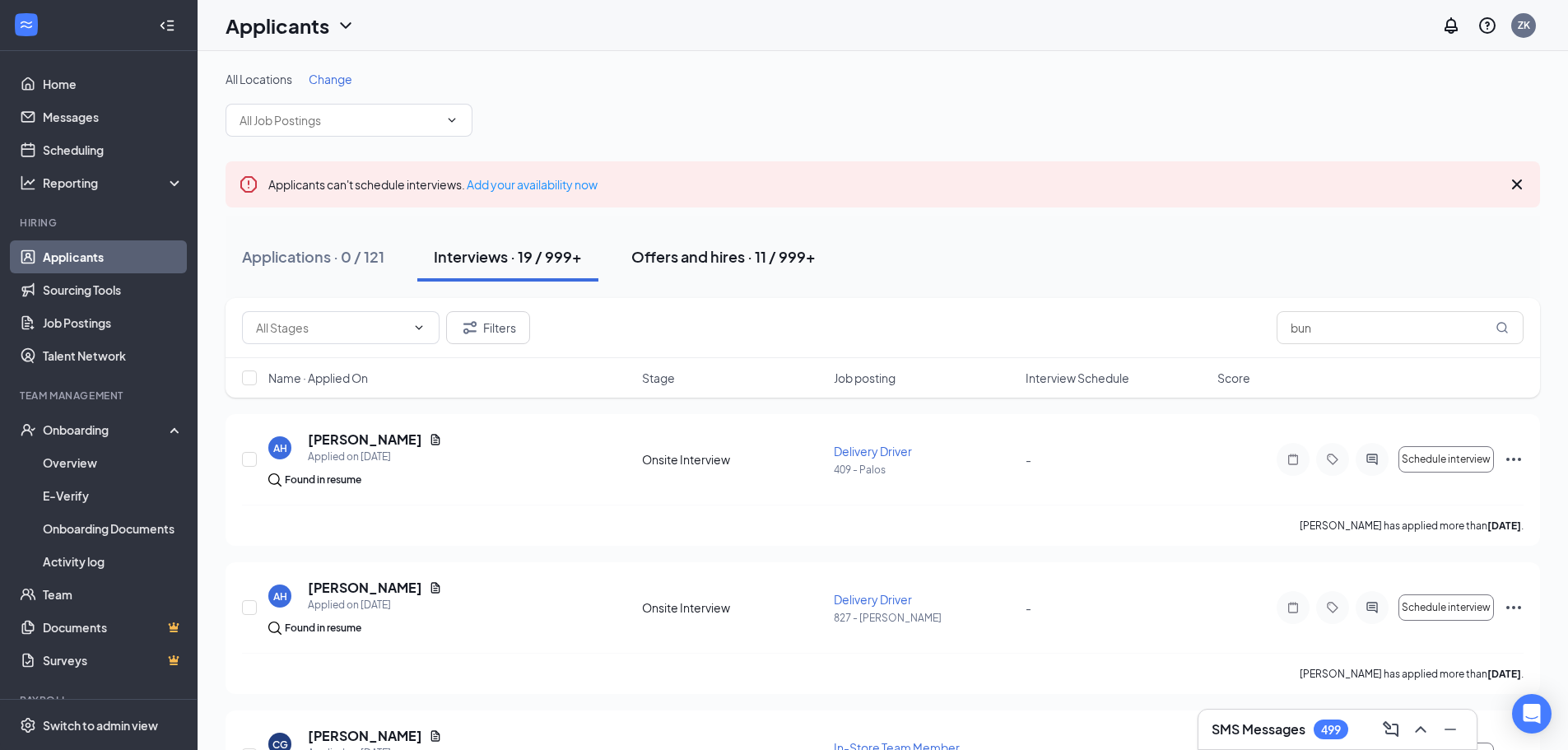
click at [654, 246] on div "Offers and hires · 11 / 999+" at bounding box center [723, 255] width 184 height 20
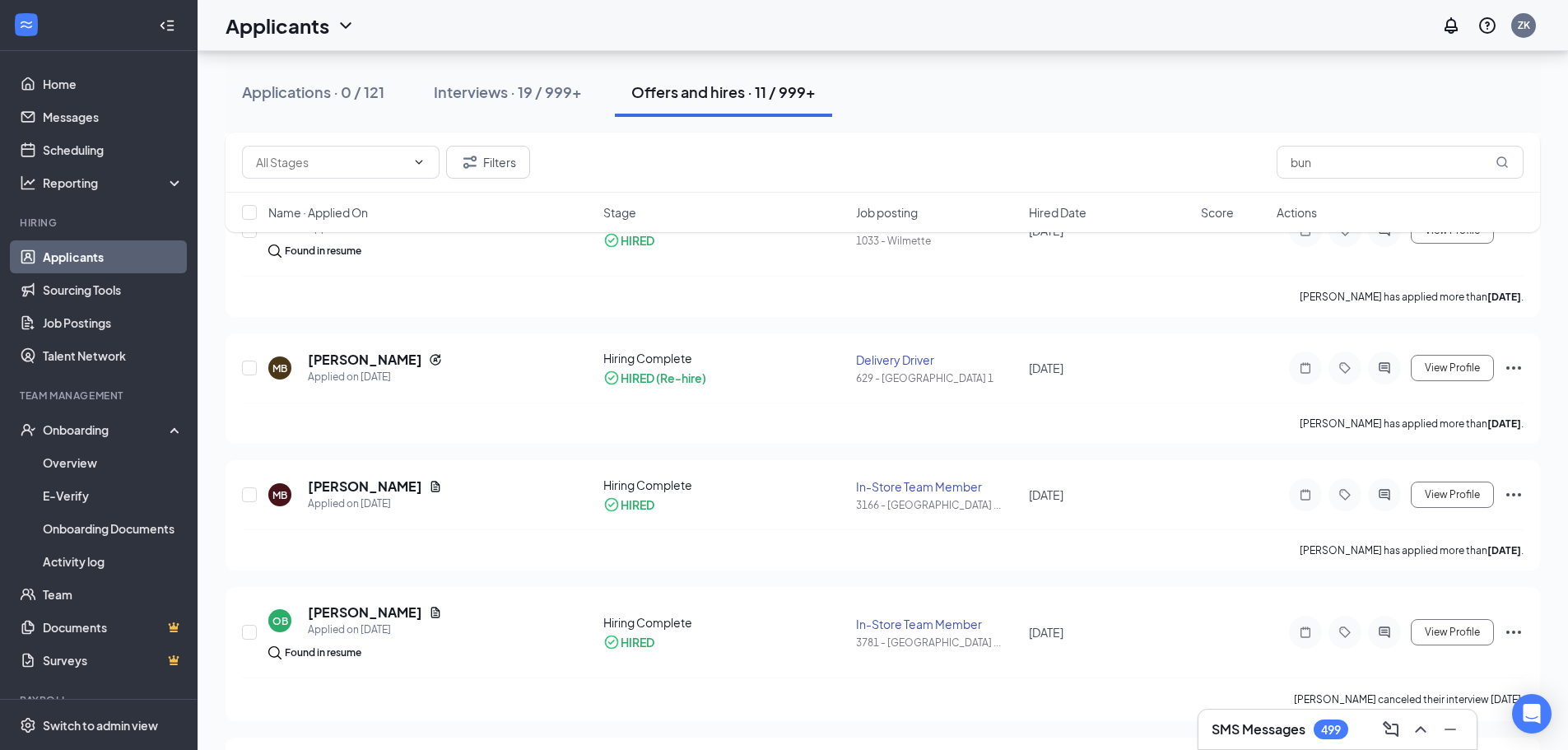
scroll to position [823, 0]
click at [509, 164] on button "Filters" at bounding box center [488, 162] width 84 height 33
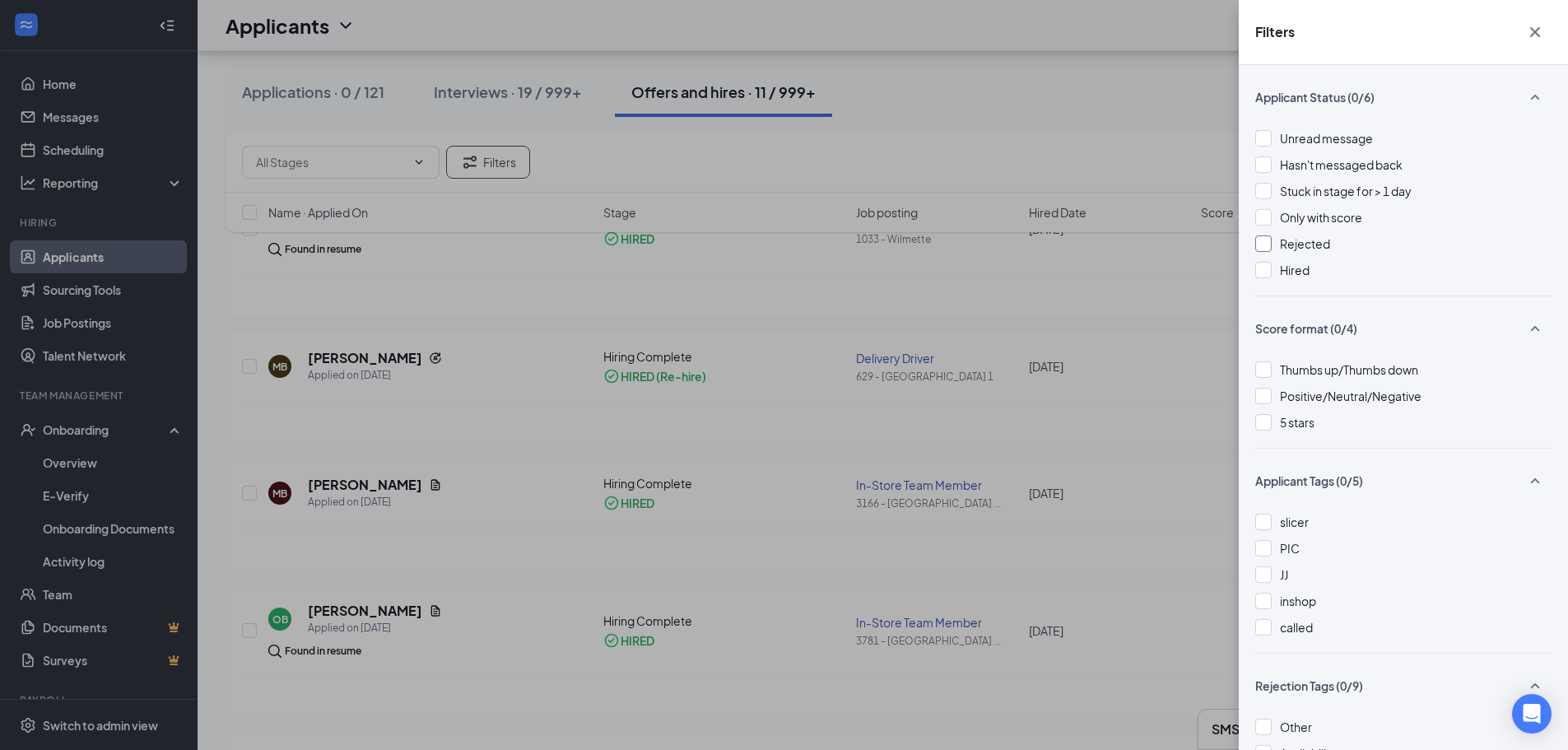
click at [1315, 242] on span "Rejected" at bounding box center [1305, 243] width 50 height 14
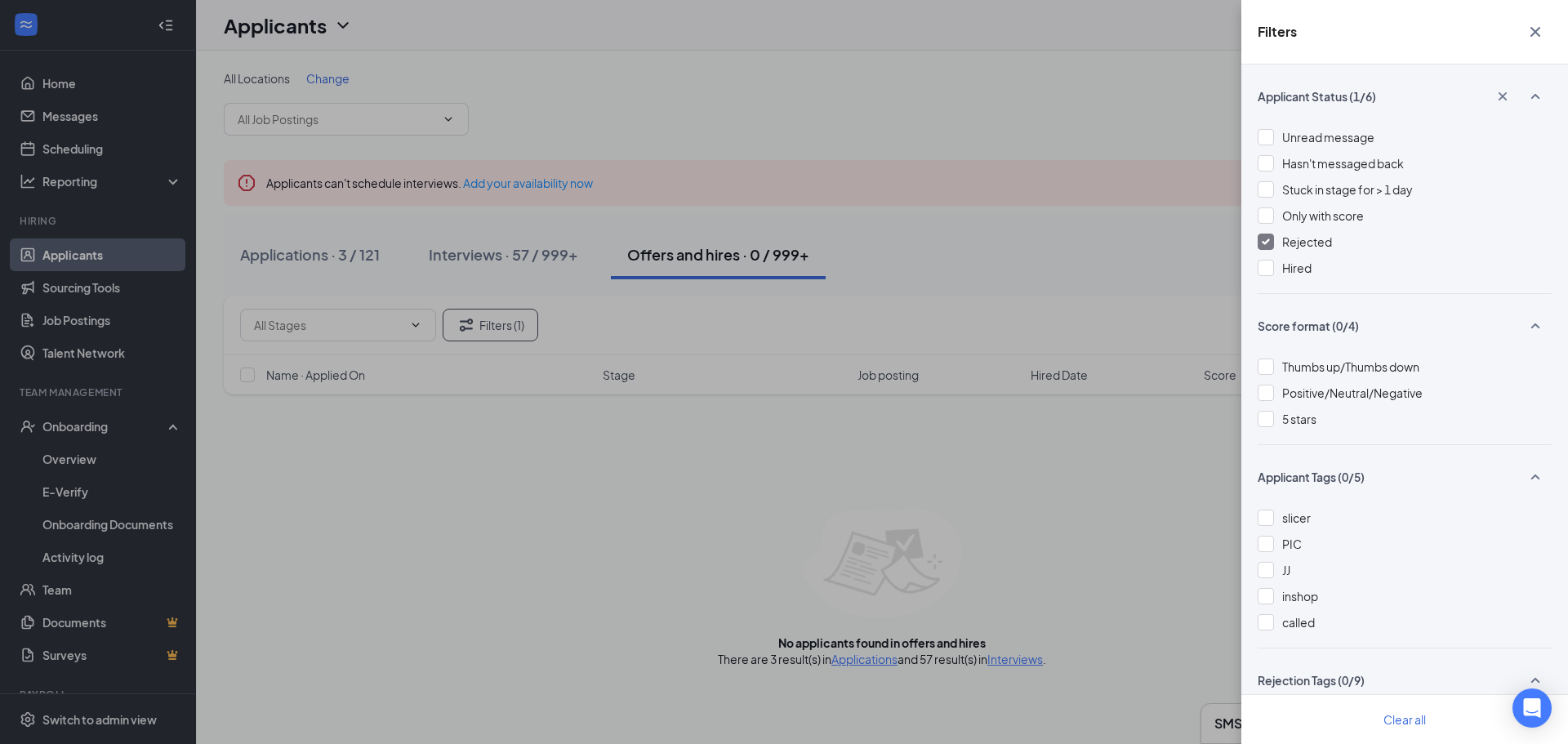
click at [478, 493] on div "Filters Applicant Status (1/6) Unread message Hasn't messaged back Stuck in sta…" at bounding box center [784, 372] width 1568 height 744
click at [493, 259] on div "Filters Applicant Status (1/6) Unread message Hasn't messaged back Stuck in sta…" at bounding box center [784, 372] width 1568 height 744
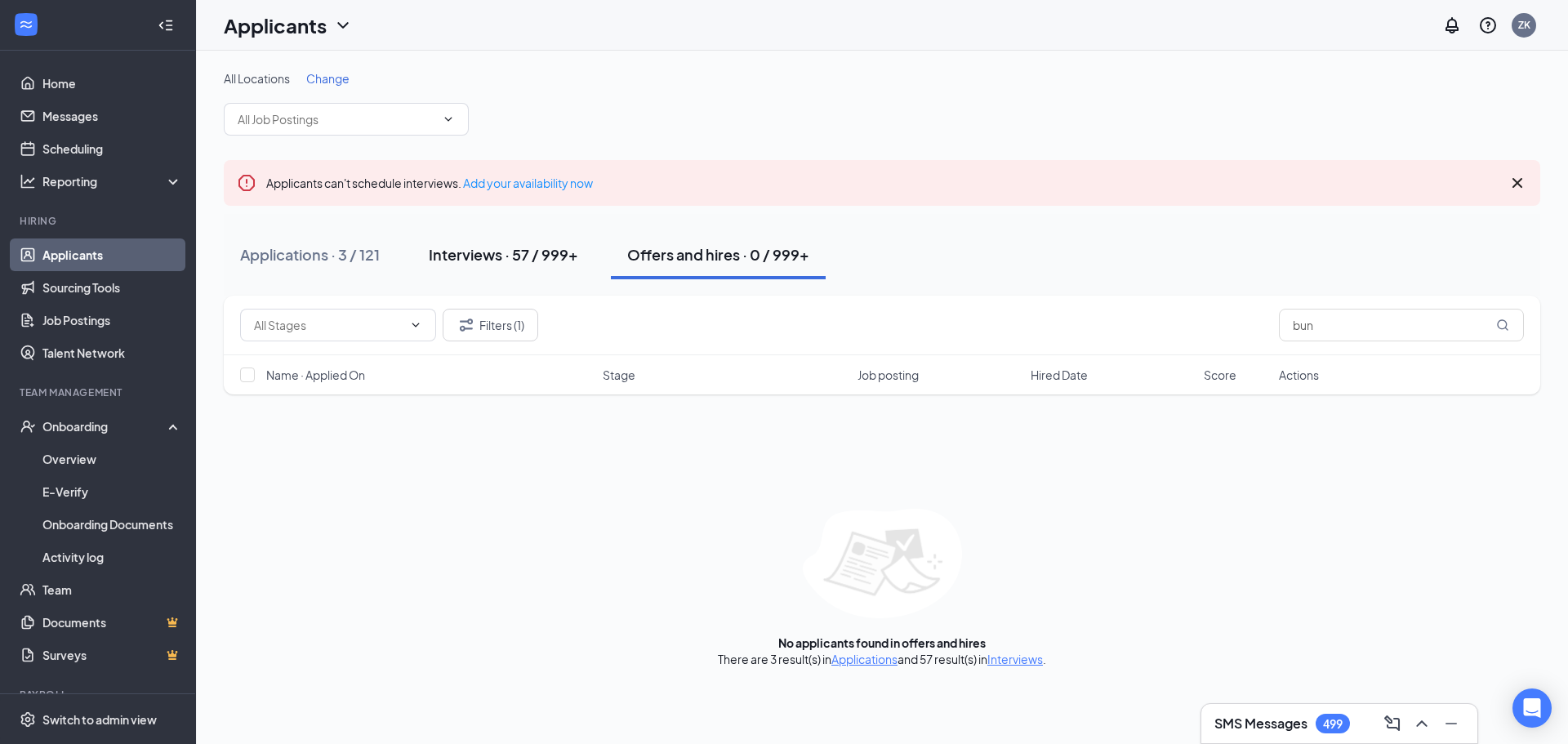
click at [519, 254] on div "Interviews · 57 / 999+" at bounding box center [503, 253] width 150 height 20
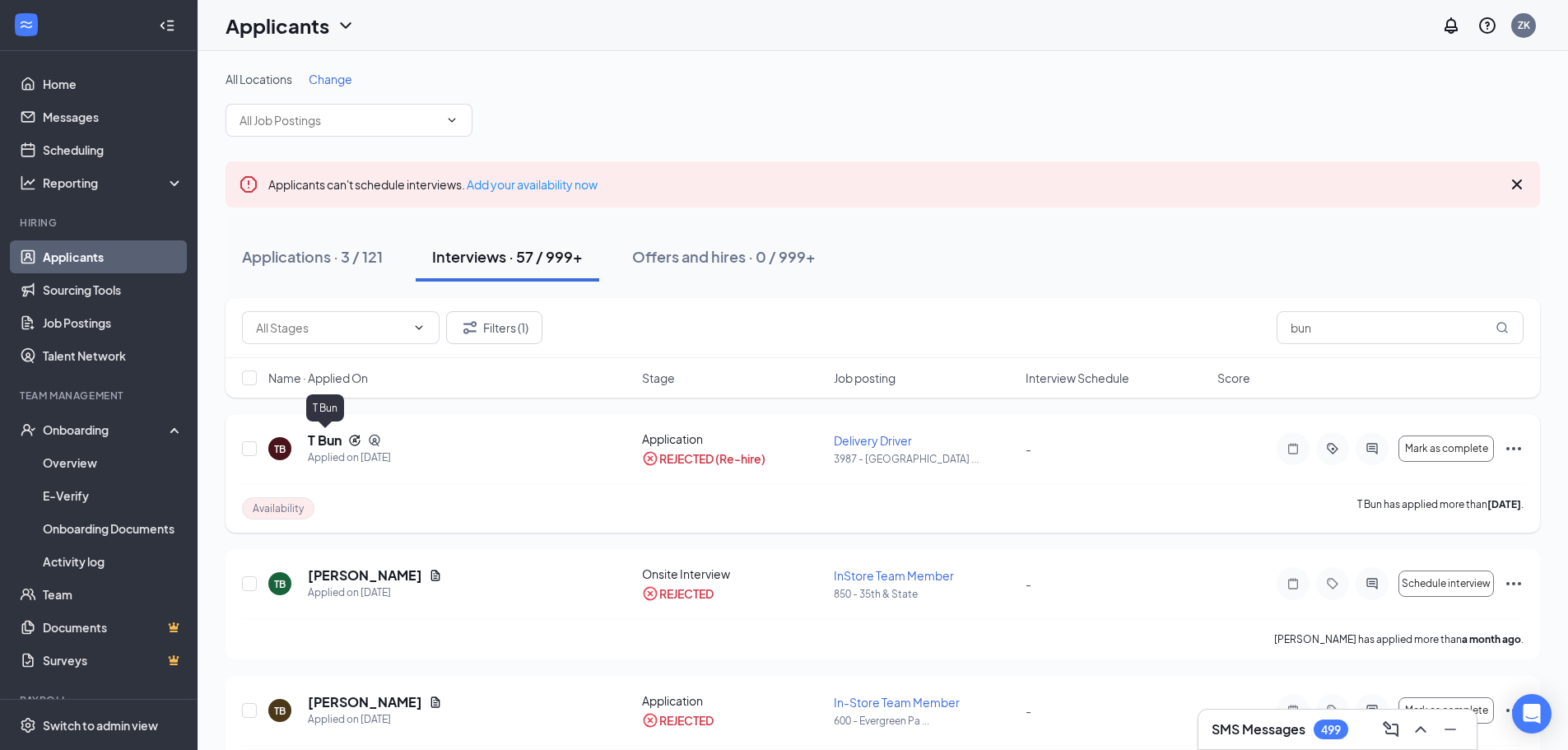
click at [314, 439] on h5 "T Bun" at bounding box center [325, 440] width 34 height 18
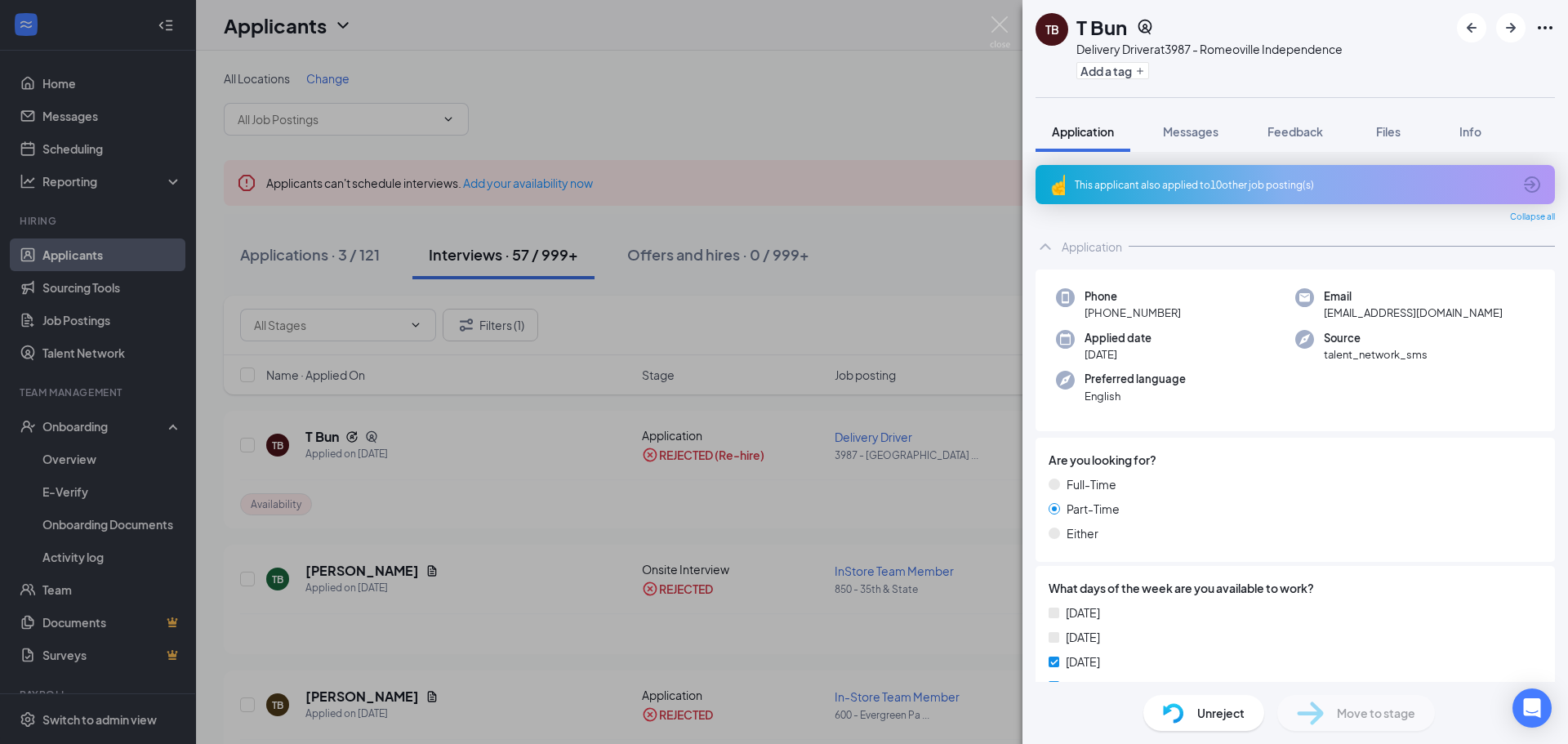
click at [1524, 183] on icon "ArrowCircle" at bounding box center [1532, 184] width 20 height 20
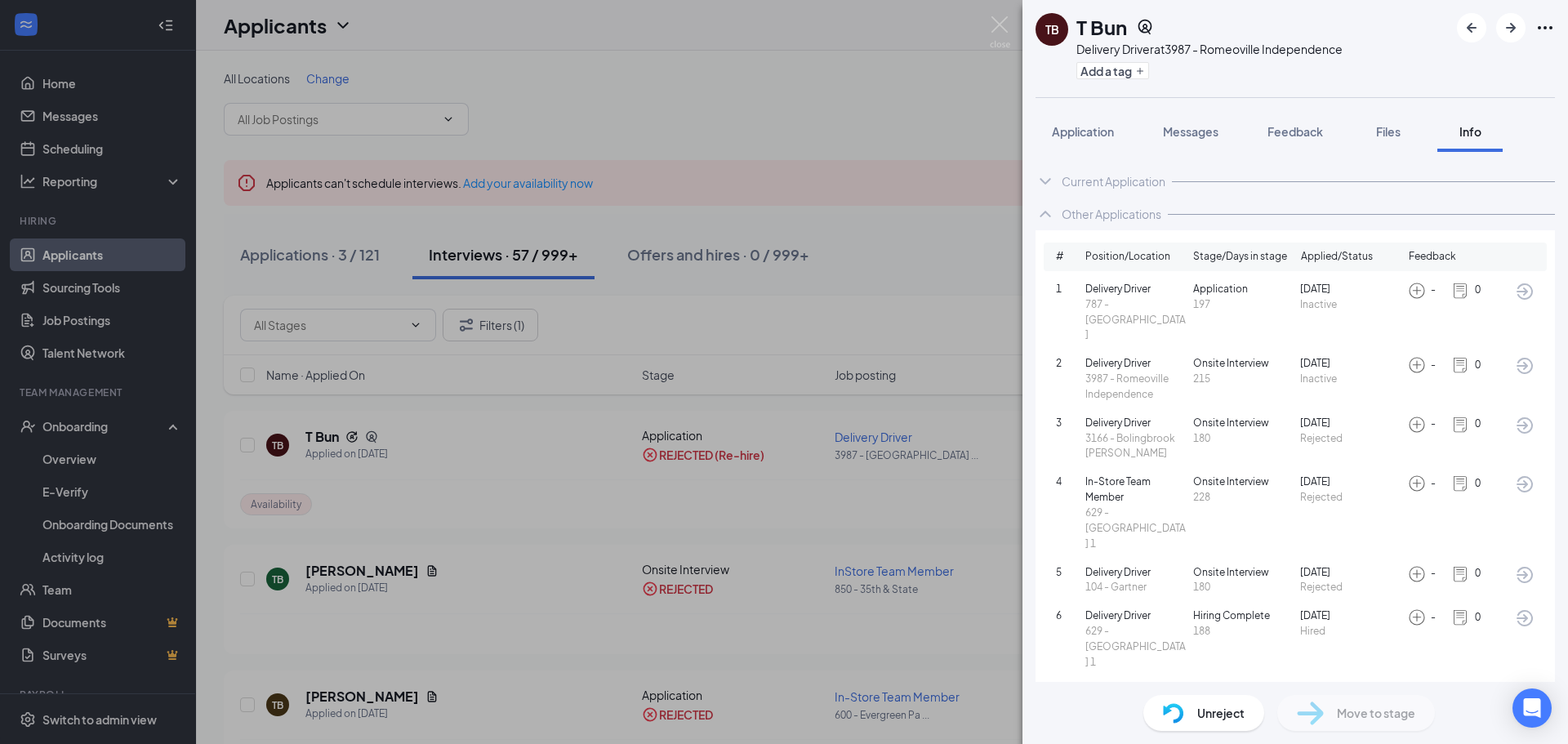
click at [865, 106] on div "TB T Bun Delivery Driver at 3987 - Romeoville Independence Add a tag Applicatio…" at bounding box center [784, 372] width 1568 height 744
